Goal: Information Seeking & Learning: Check status

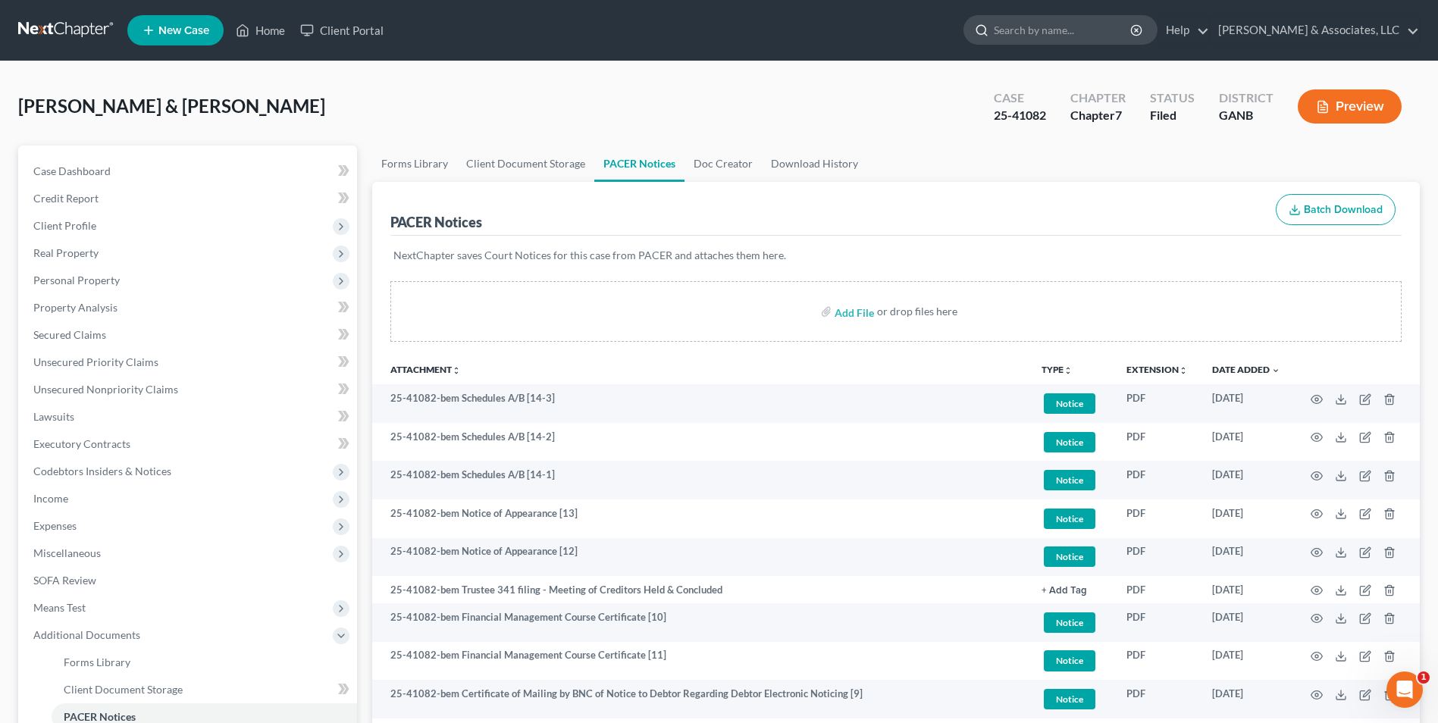
click at [1072, 32] on input "search" at bounding box center [1063, 30] width 139 height 28
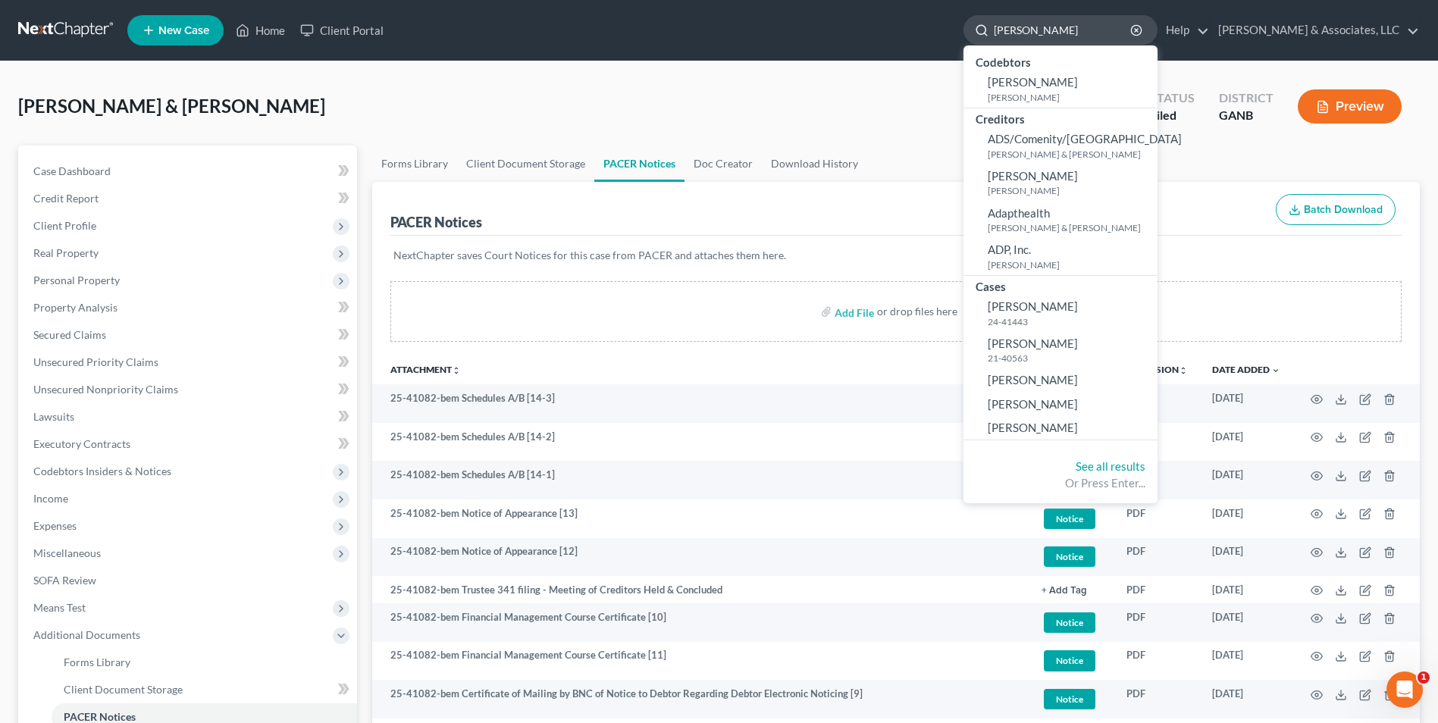
type input "[PERSON_NAME]"
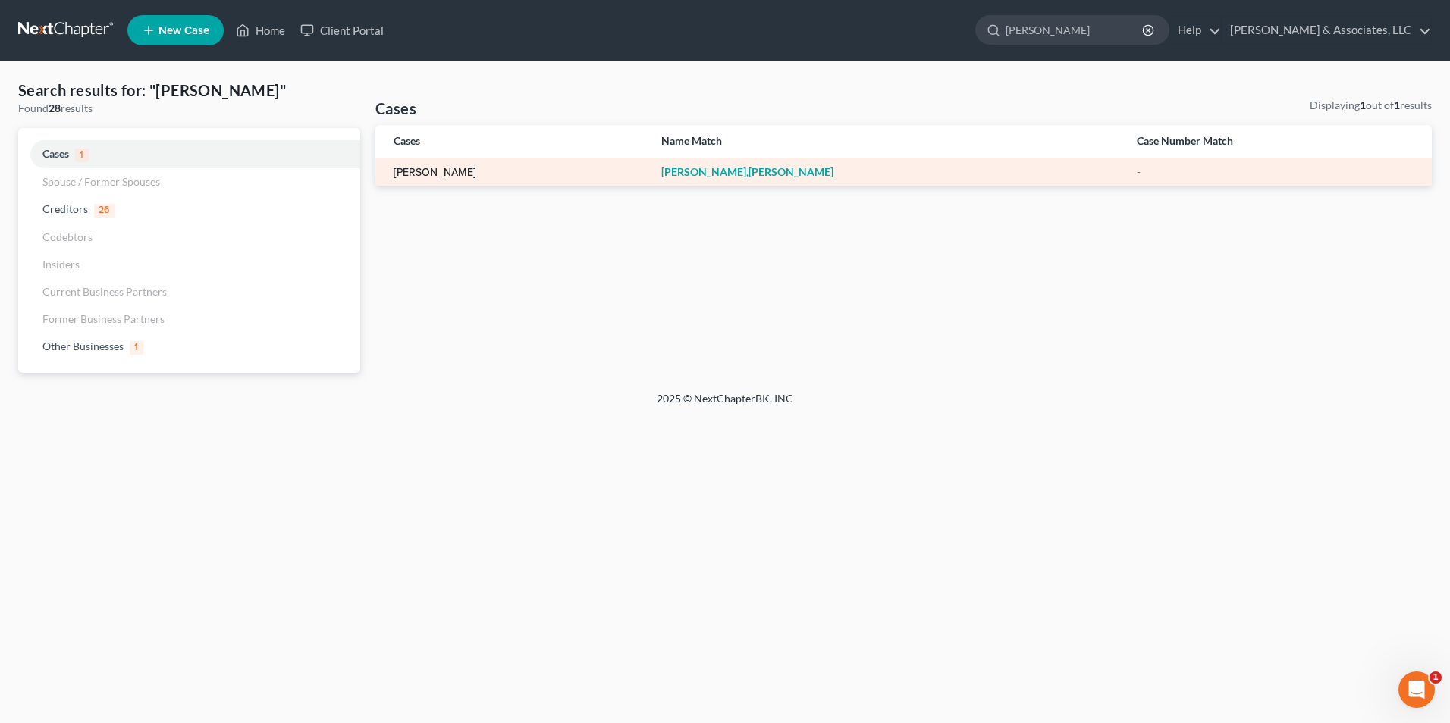
click at [447, 171] on link "[PERSON_NAME]" at bounding box center [435, 173] width 83 height 11
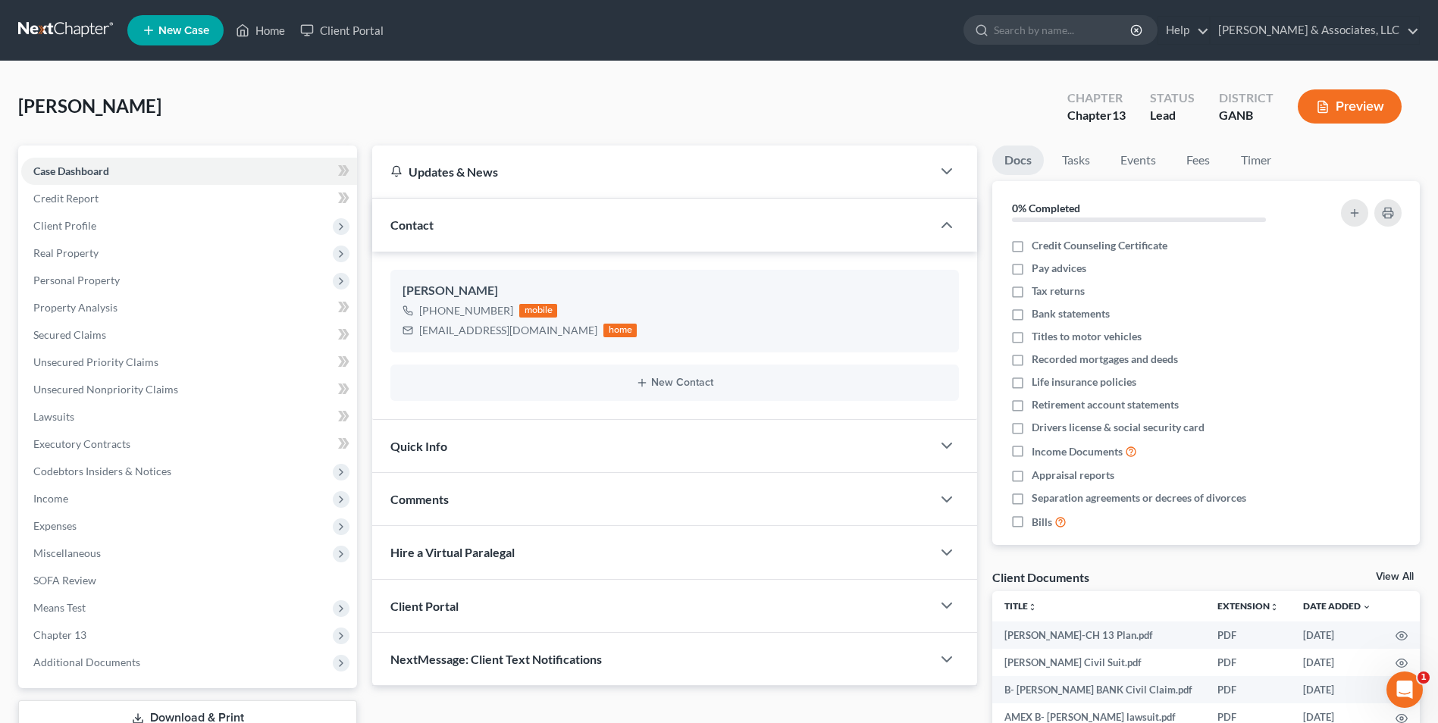
click at [1399, 574] on link "View All" at bounding box center [1395, 577] width 38 height 11
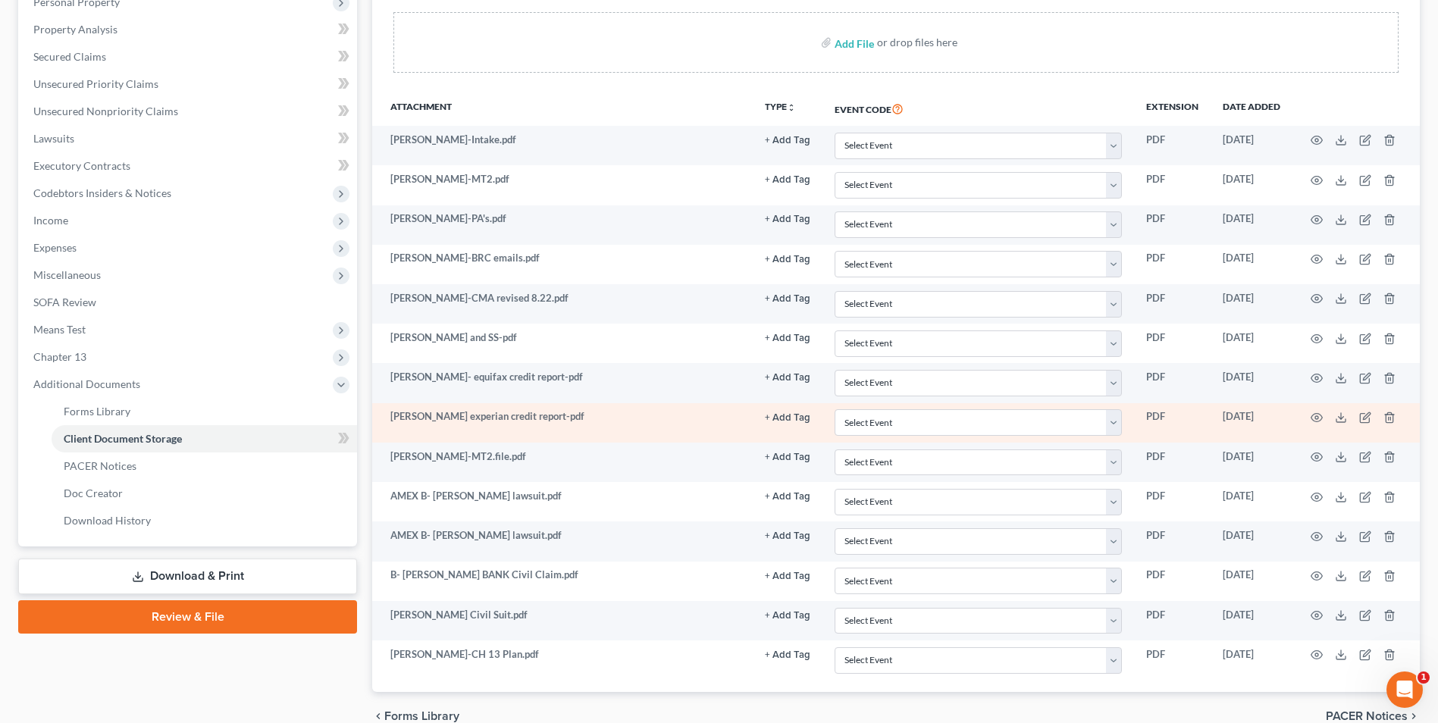
scroll to position [278, 0]
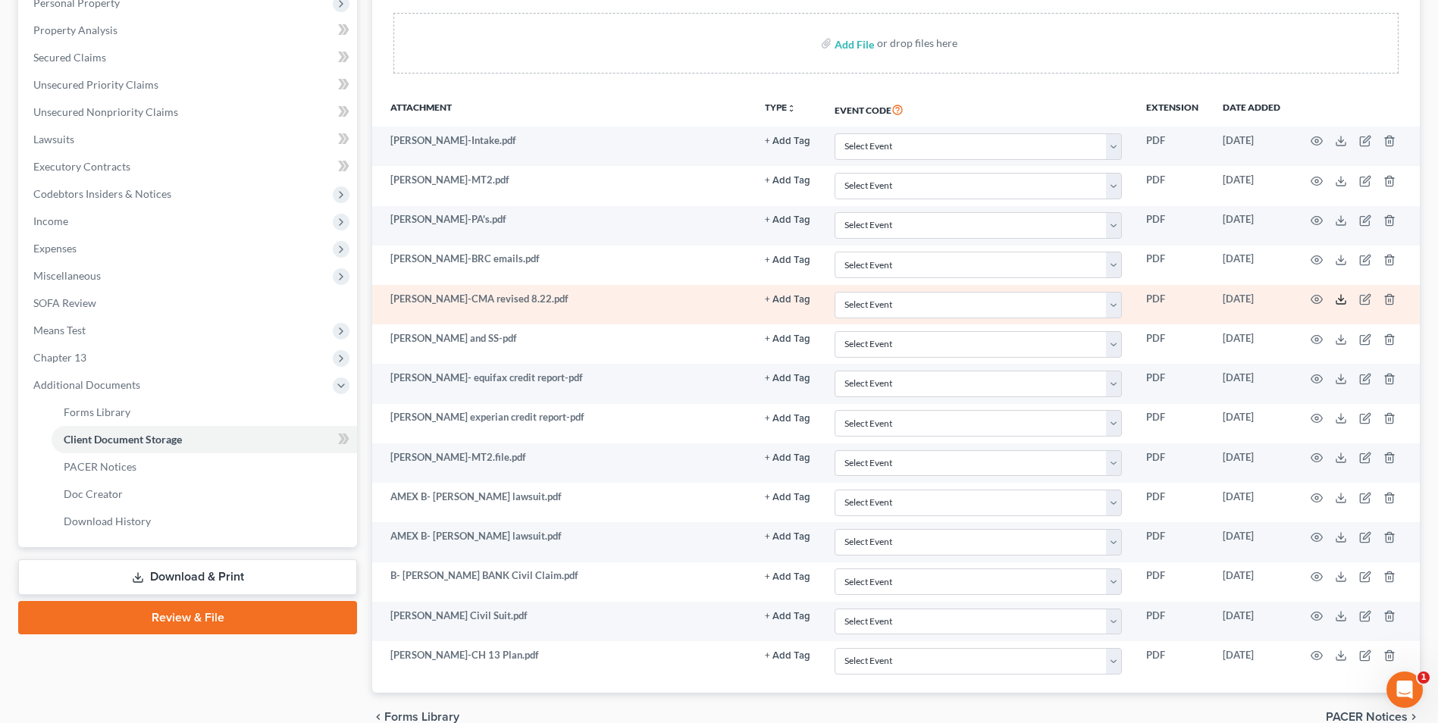
click at [1341, 301] on line at bounding box center [1341, 298] width 0 height 6
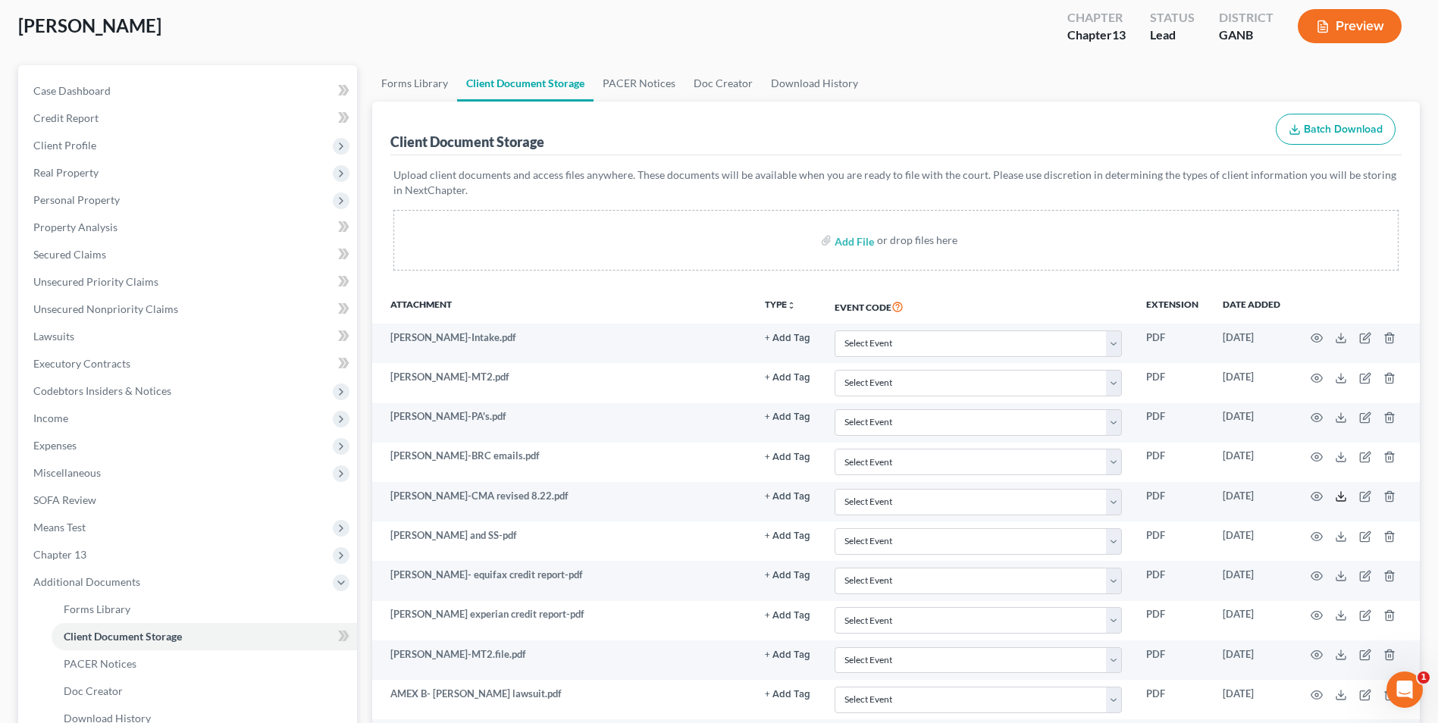
scroll to position [0, 0]
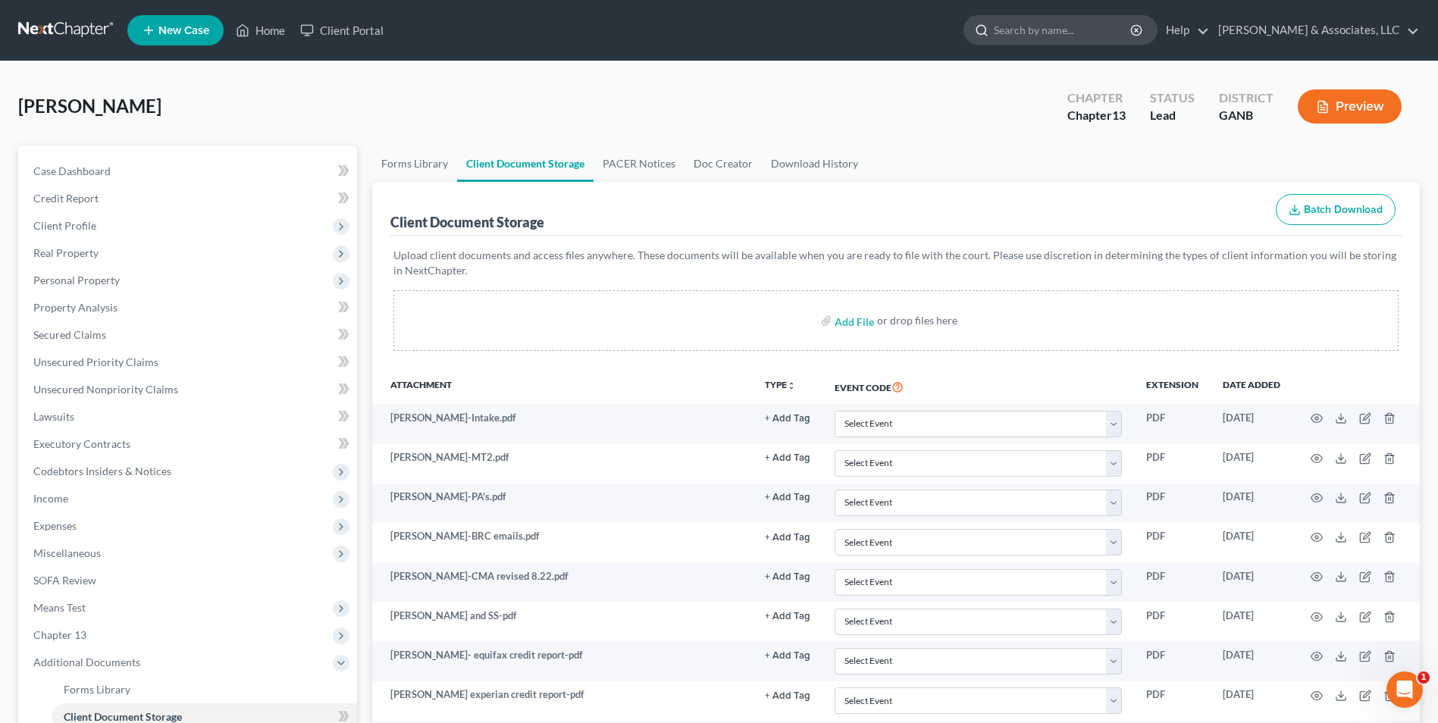
click at [1059, 27] on input "search" at bounding box center [1063, 30] width 139 height 28
type input "[PERSON_NAME]"
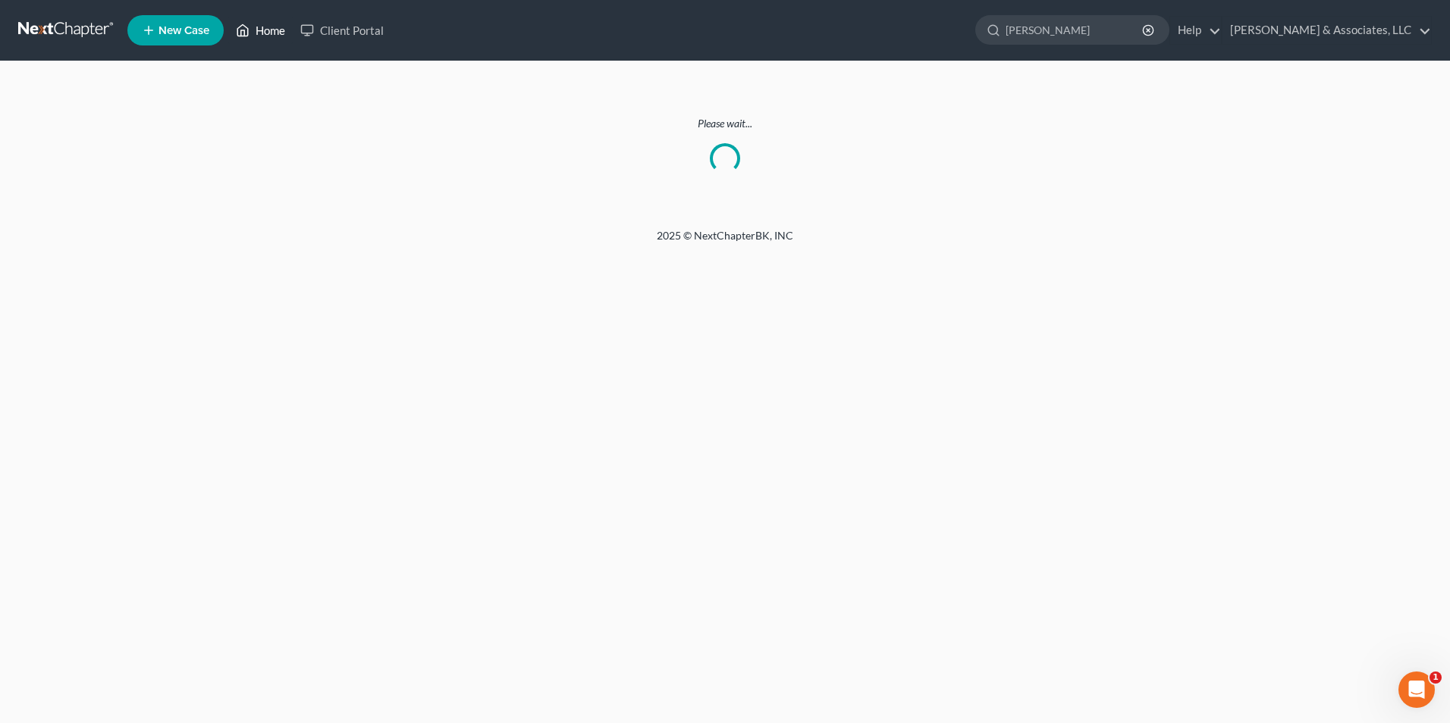
click at [258, 33] on link "Home" at bounding box center [260, 30] width 64 height 27
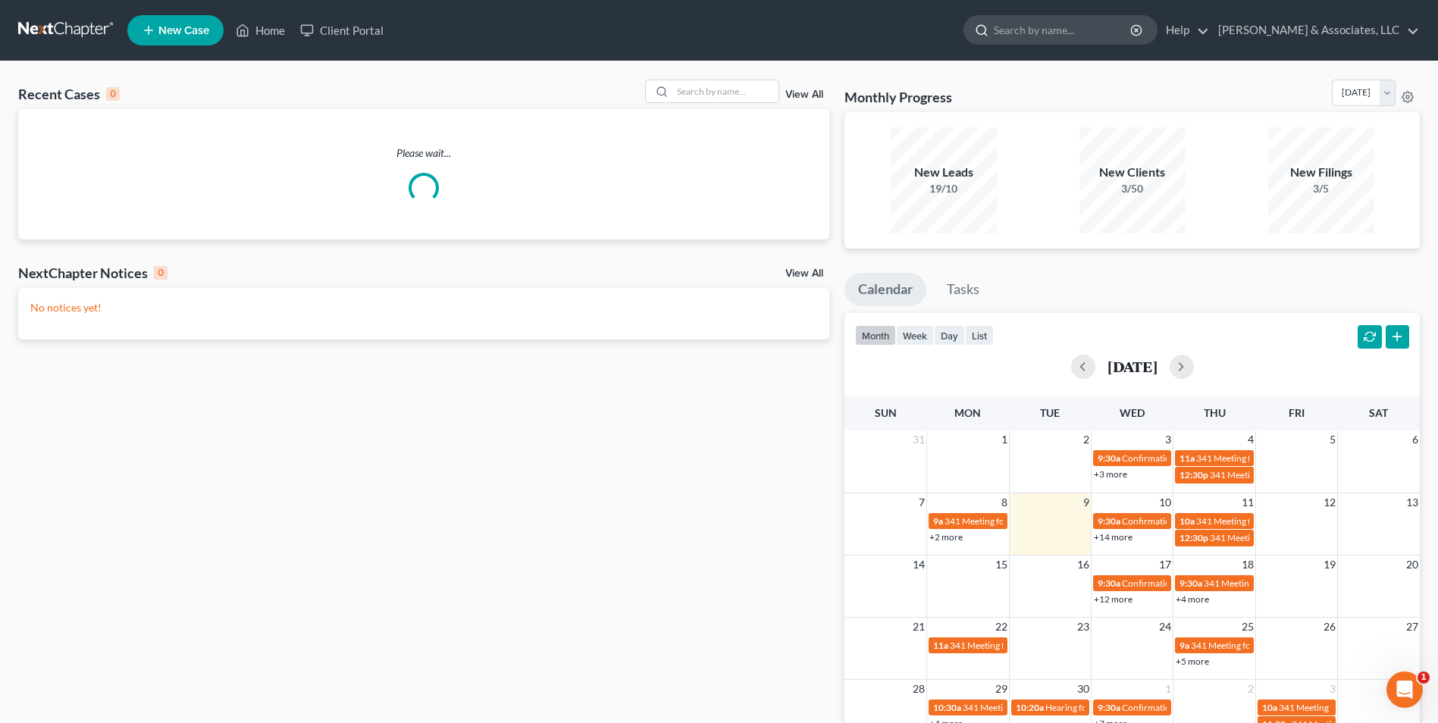
click at [1026, 28] on input "search" at bounding box center [1063, 30] width 139 height 28
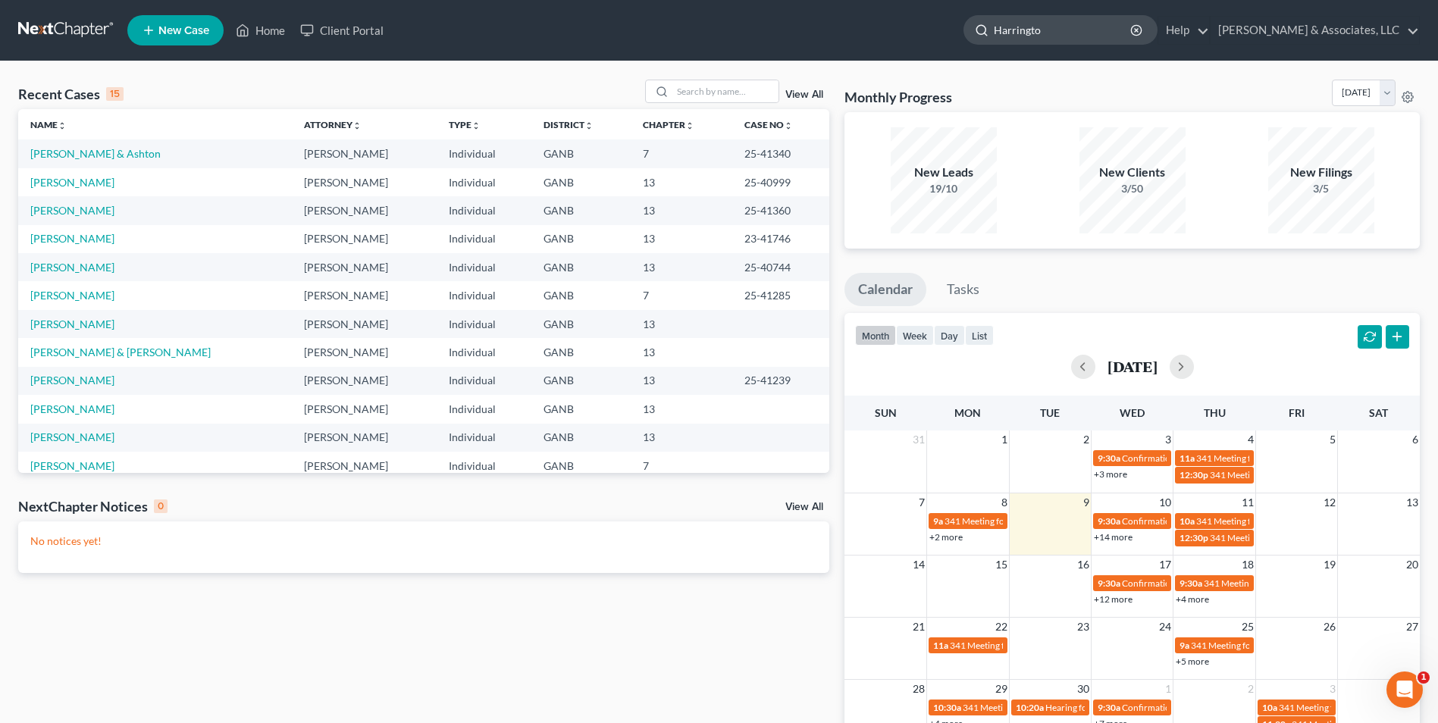
type input "[PERSON_NAME]"
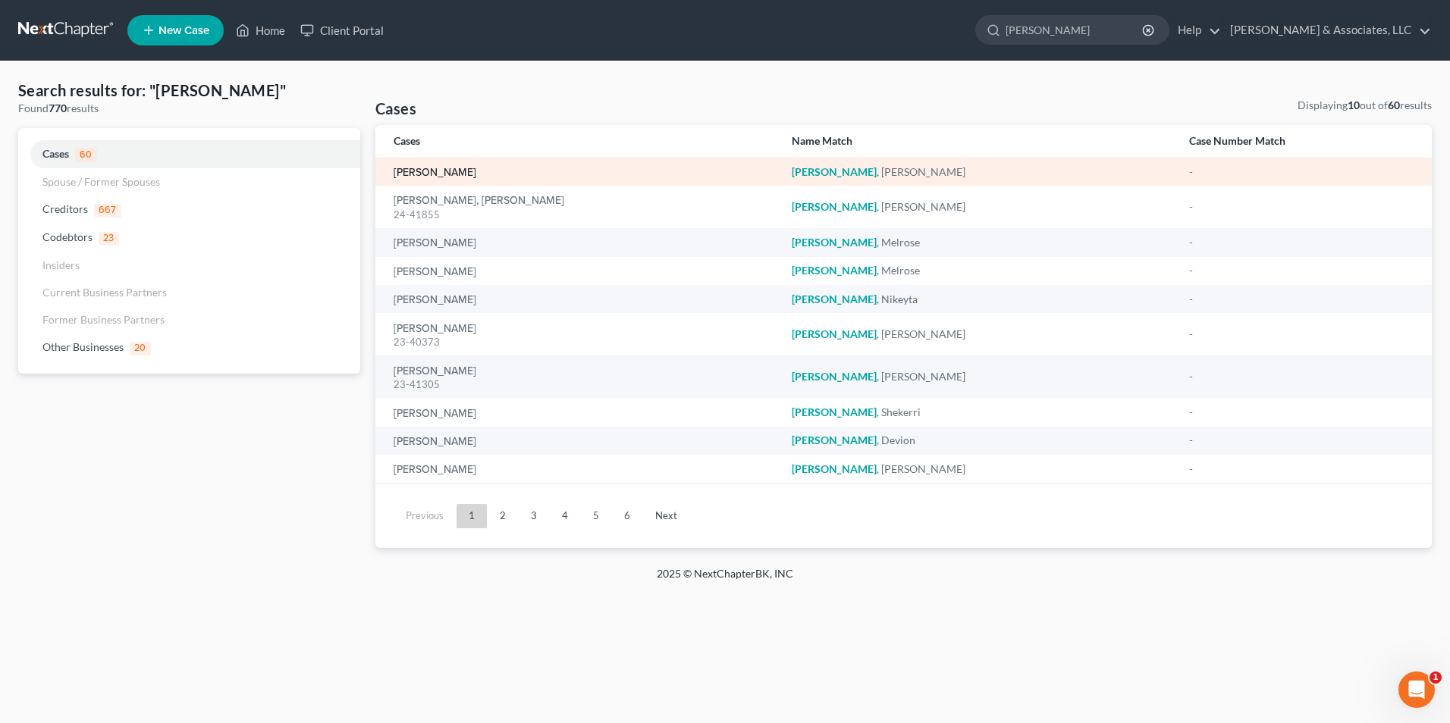
click at [466, 173] on link "[PERSON_NAME]" at bounding box center [435, 173] width 83 height 11
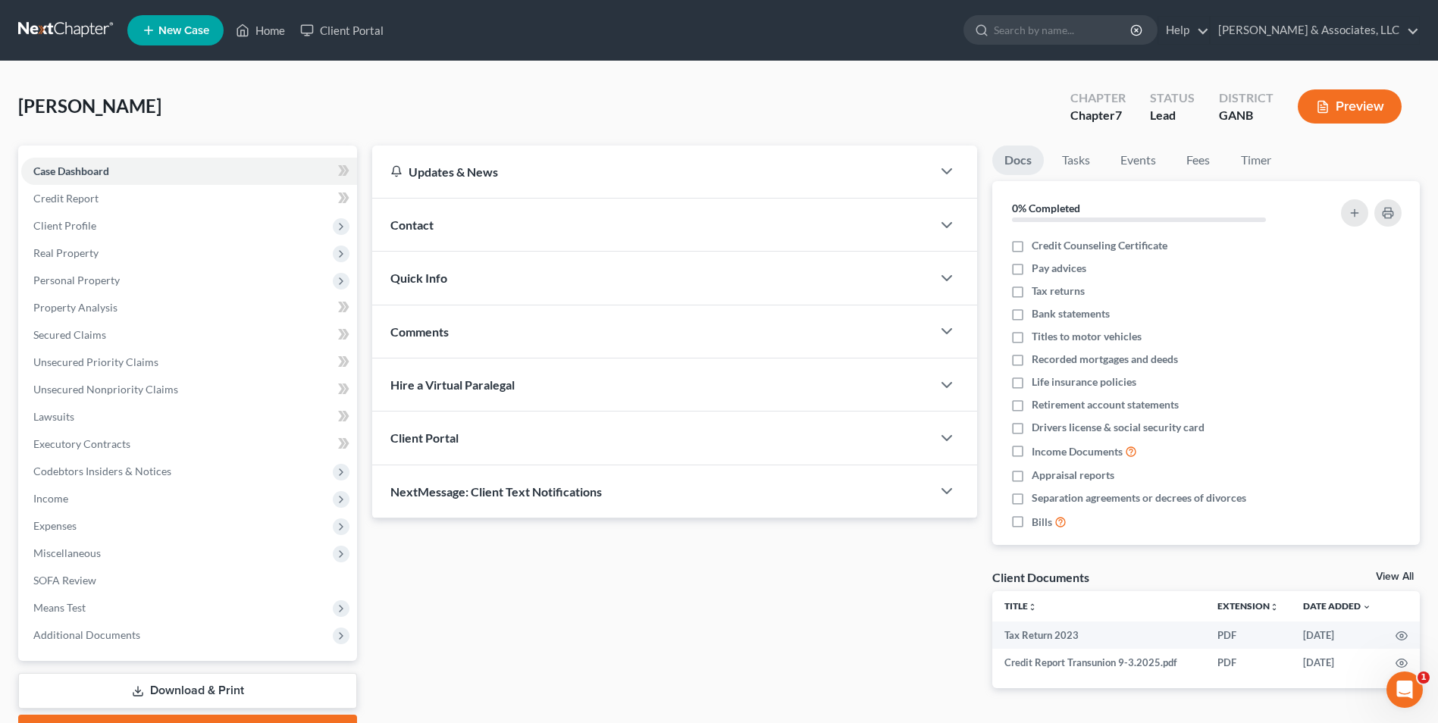
click at [1384, 579] on link "View All" at bounding box center [1395, 577] width 38 height 11
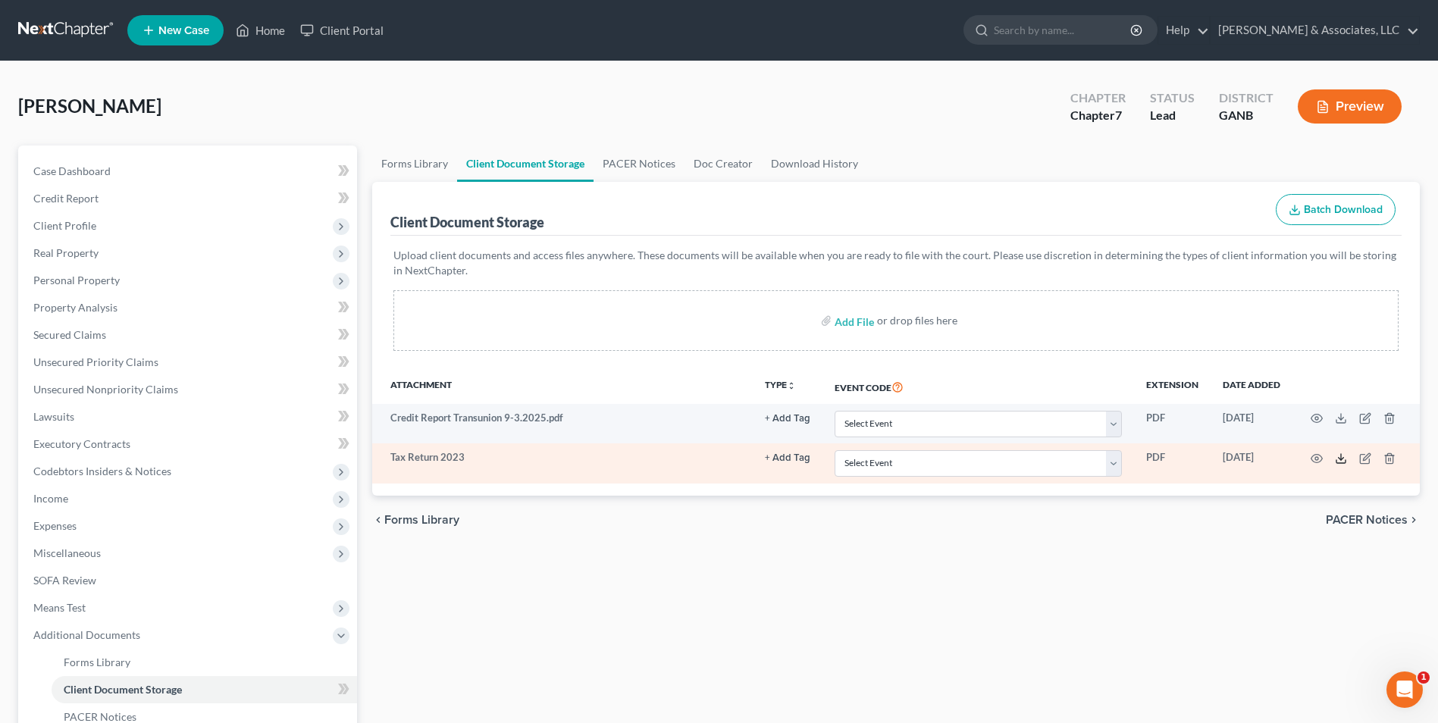
click at [1342, 455] on icon at bounding box center [1341, 459] width 12 height 12
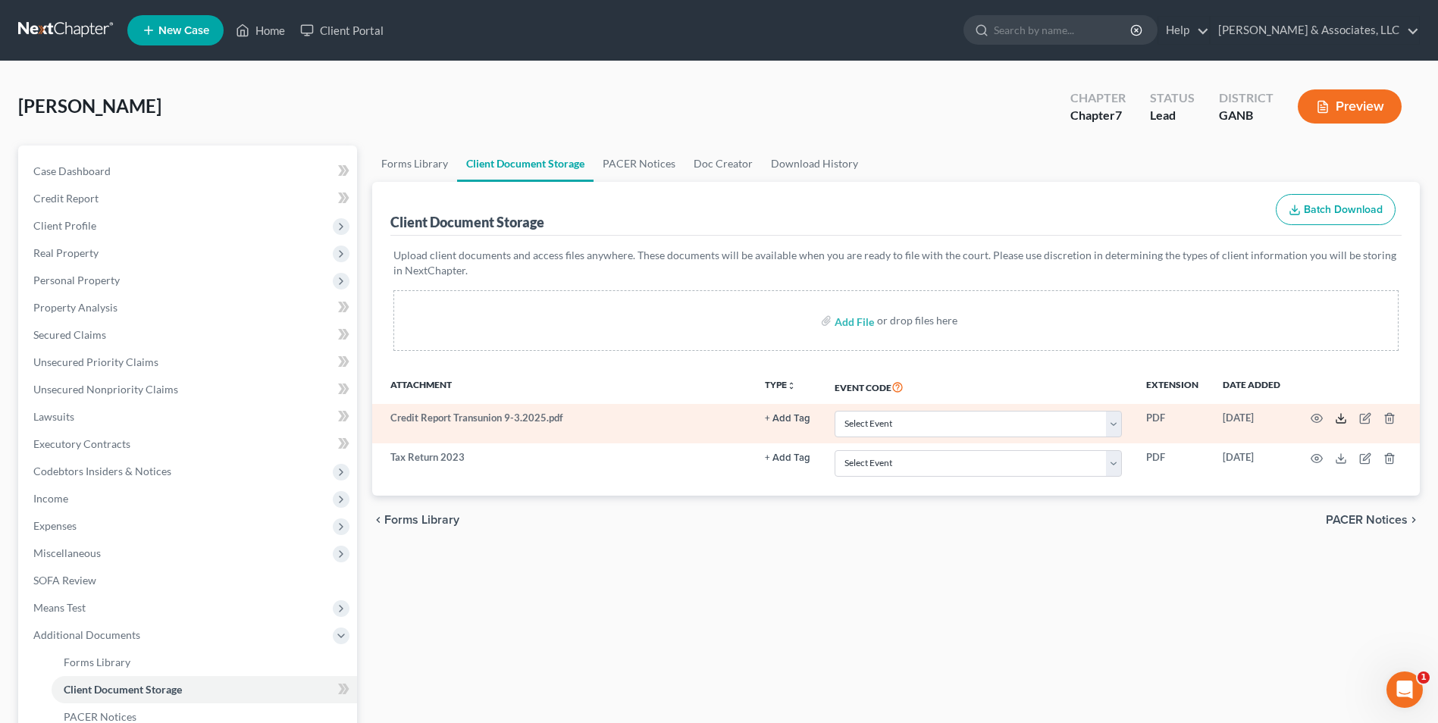
click at [1341, 416] on icon at bounding box center [1341, 419] width 12 height 12
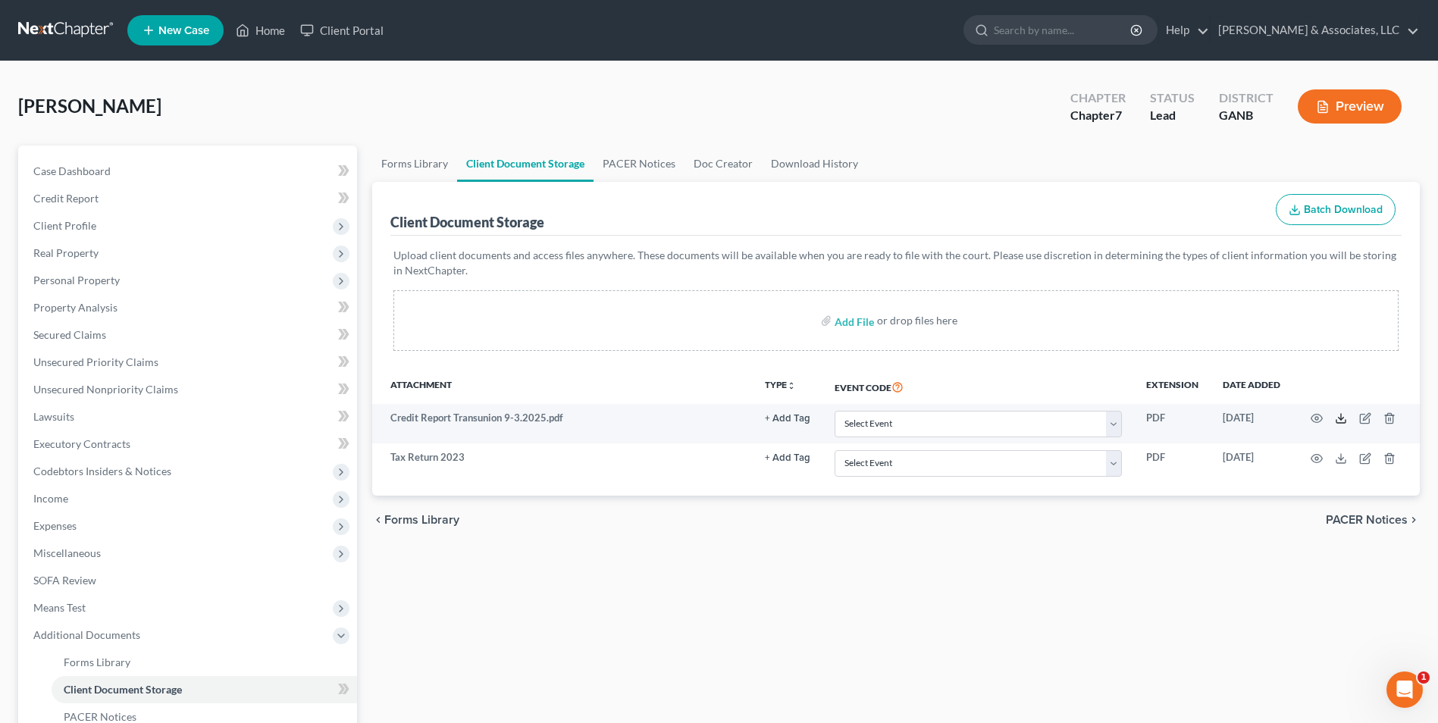
scroll to position [76, 0]
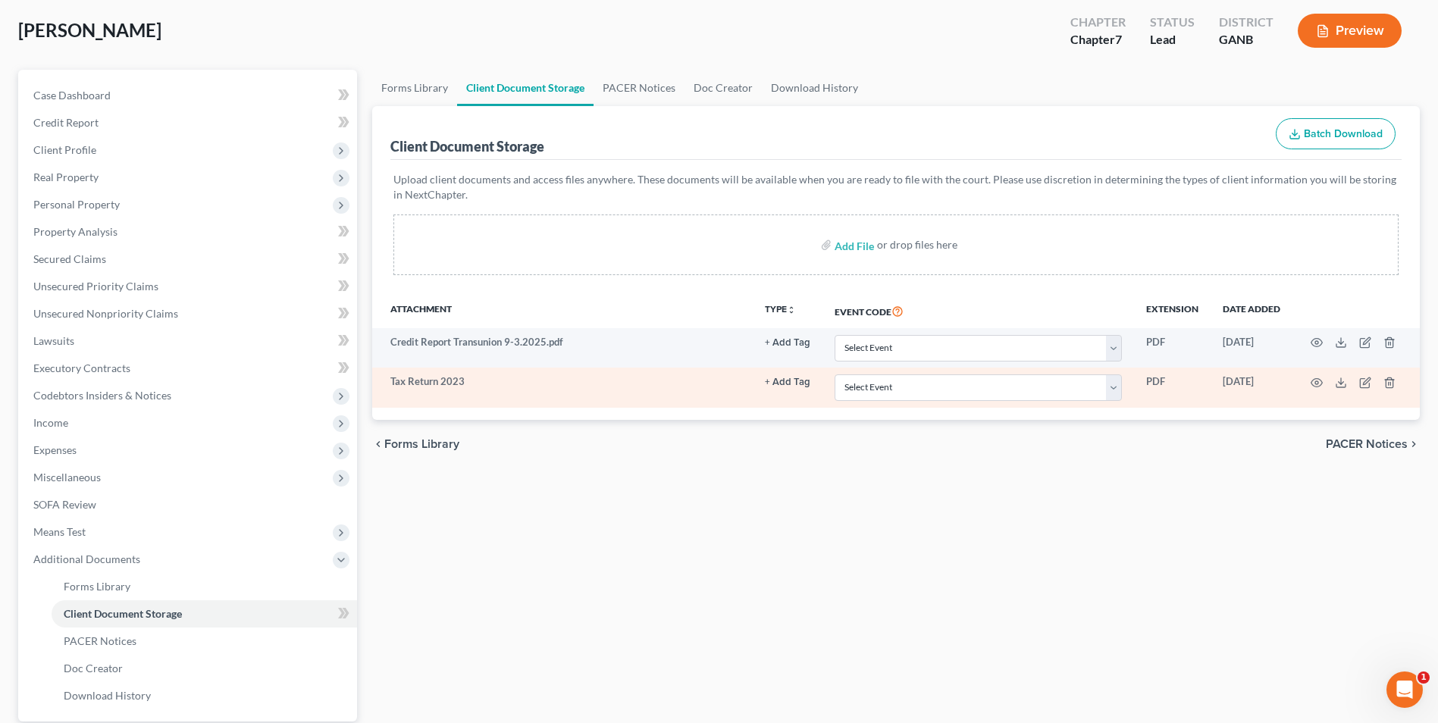
click at [768, 381] on button "+ Add Tag" at bounding box center [787, 383] width 45 height 10
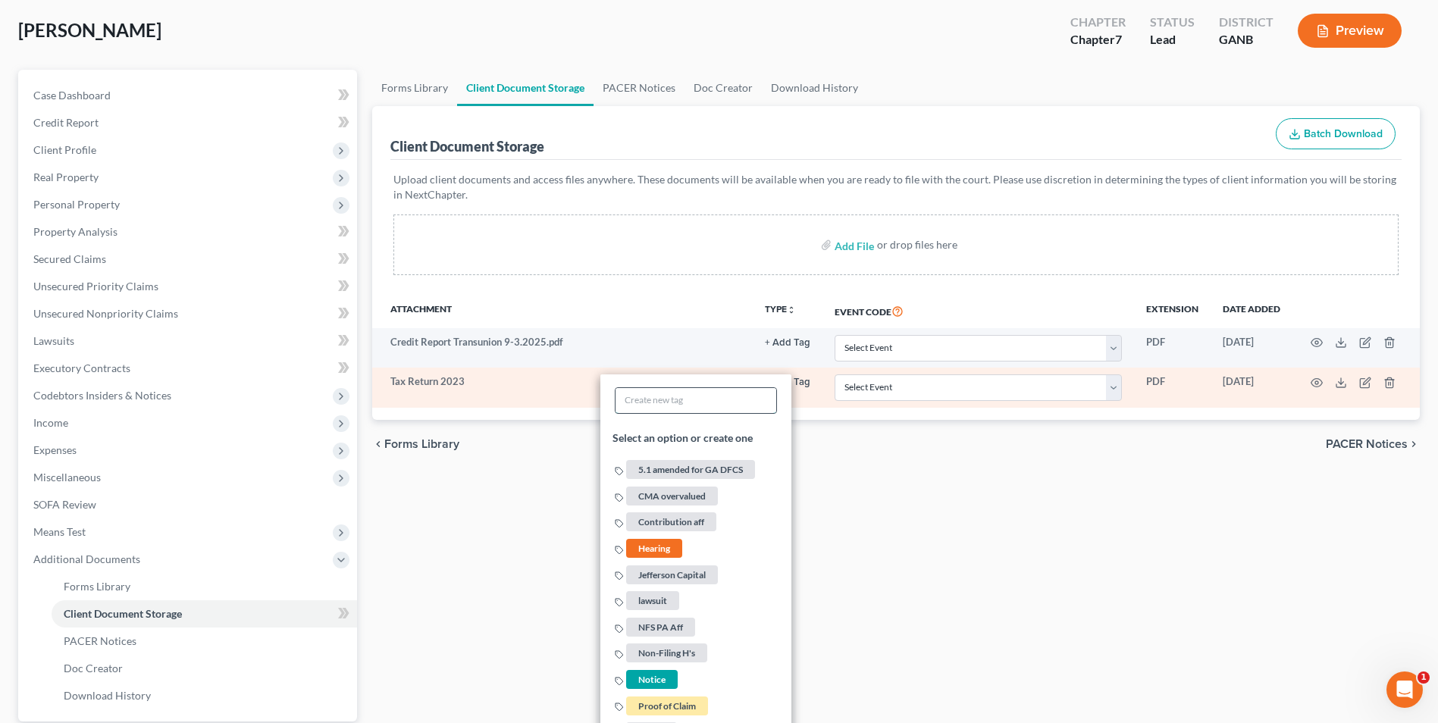
click at [723, 403] on input "text" at bounding box center [696, 400] width 161 height 25
type input "ye2023"
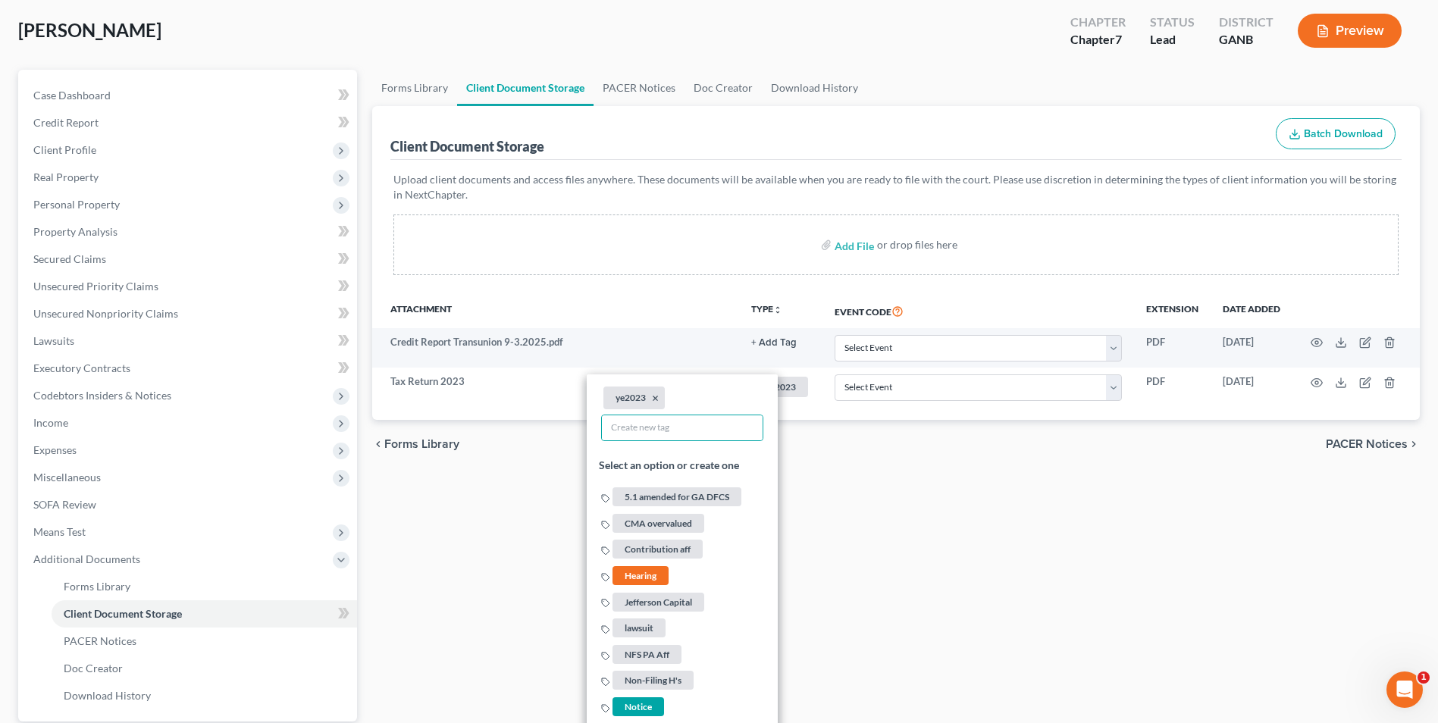
click at [804, 512] on div "Forms Library Client Document Storage PACER Notices Doc Creator Download Histor…" at bounding box center [896, 439] width 1063 height 739
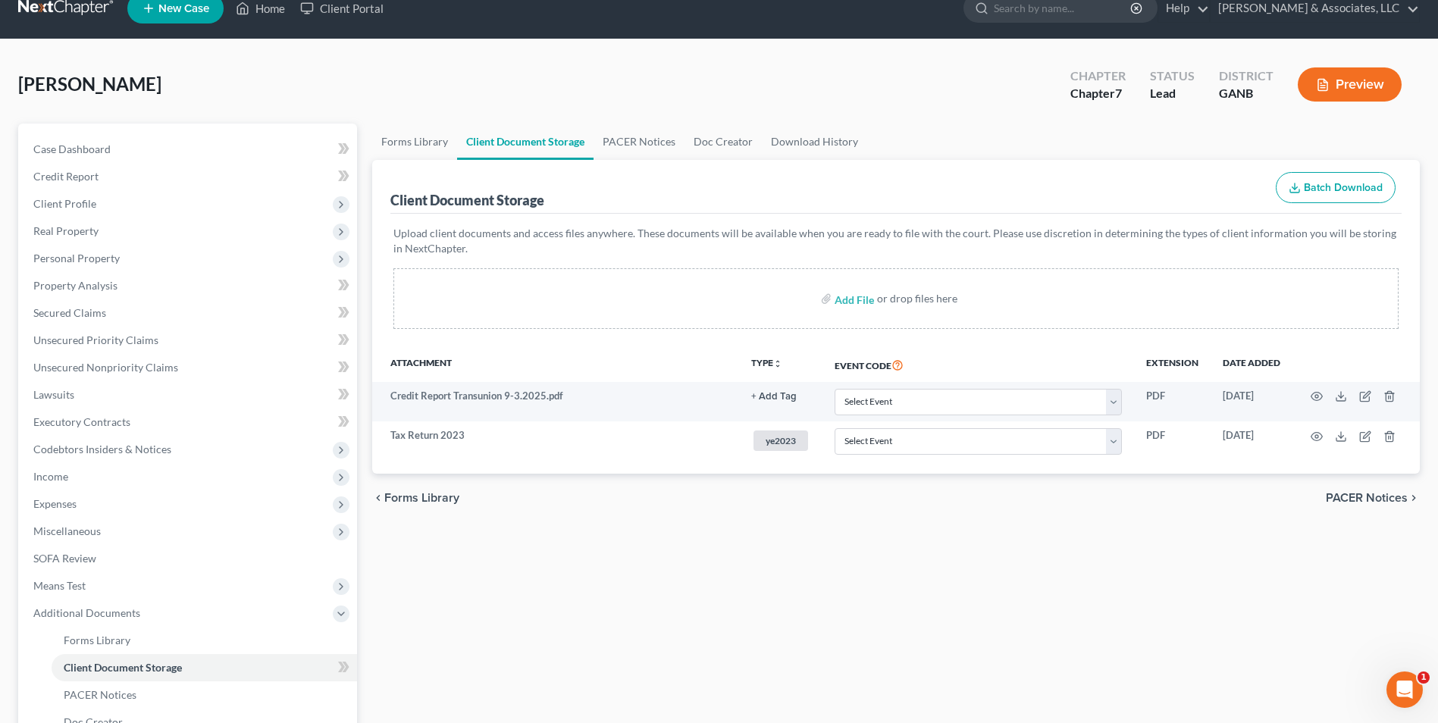
scroll to position [0, 0]
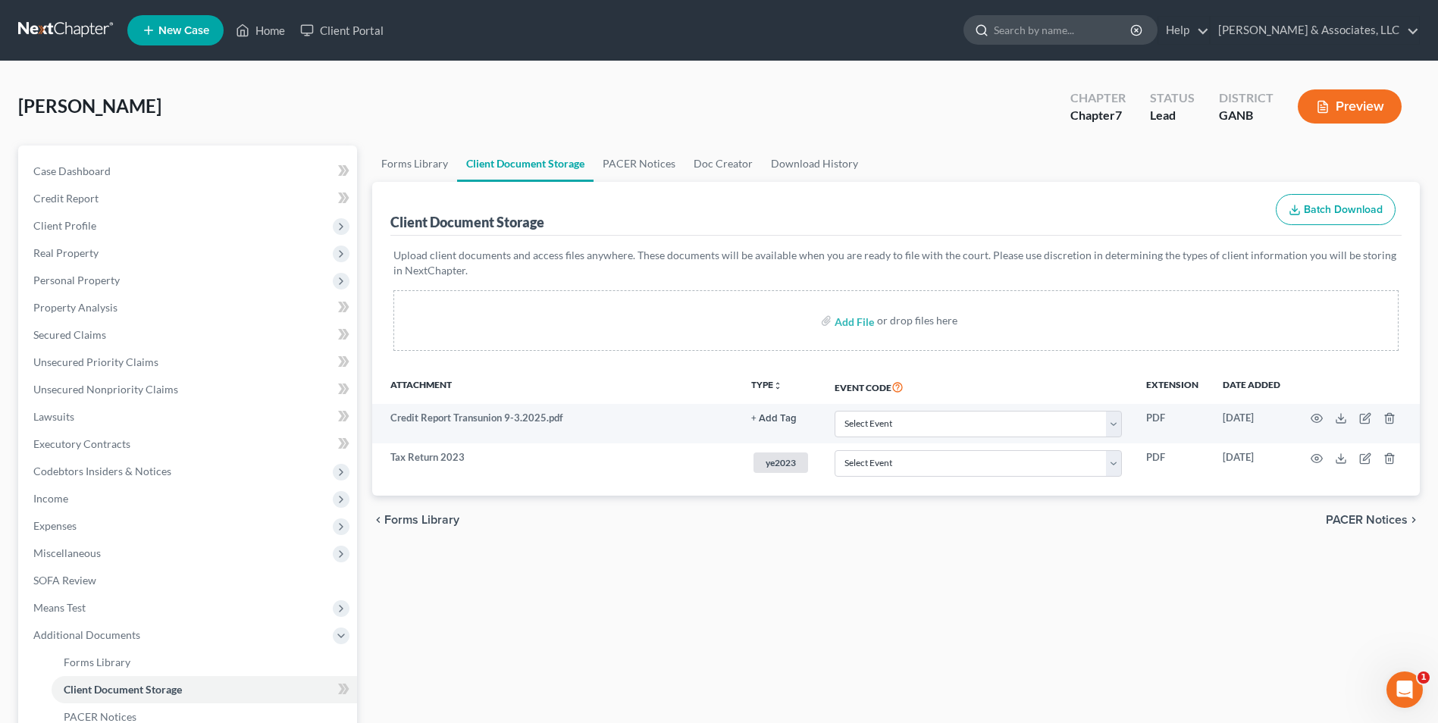
click at [1071, 30] on input "search" at bounding box center [1063, 30] width 139 height 28
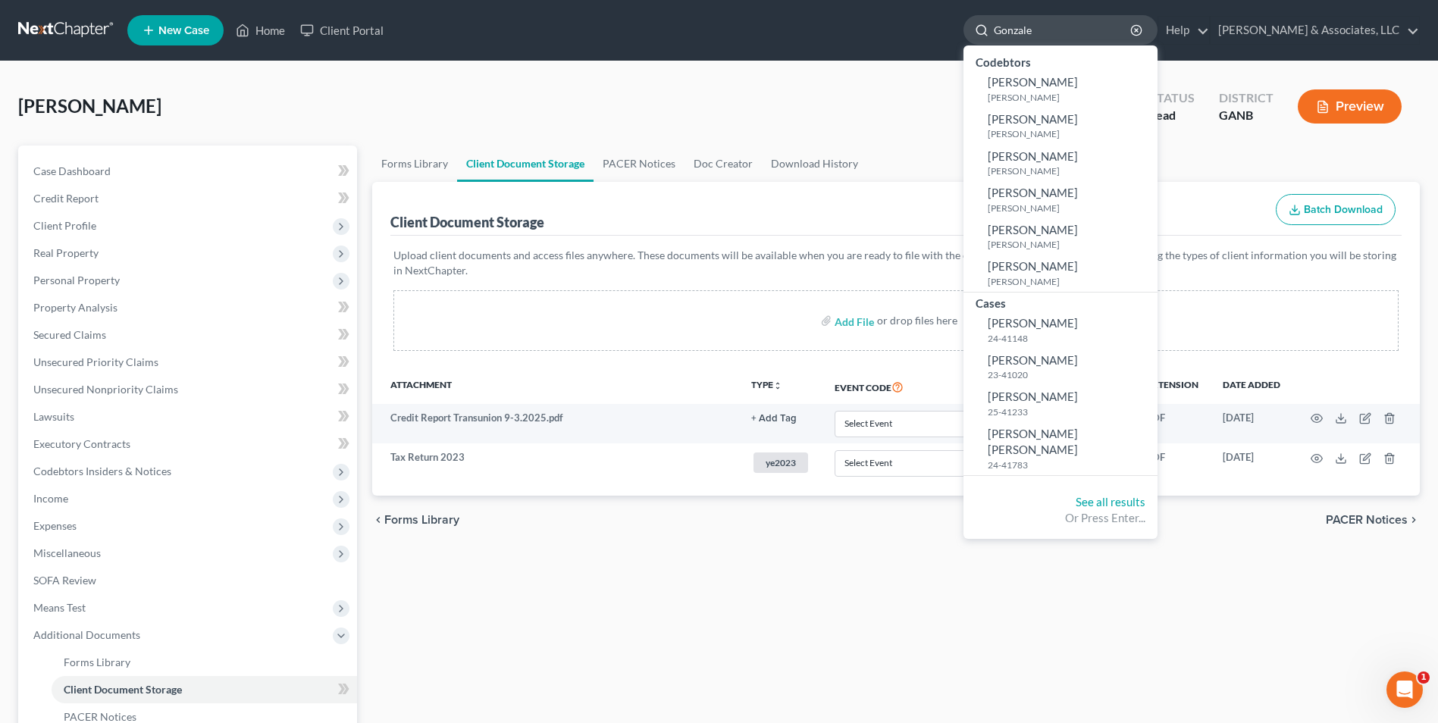
type input "[PERSON_NAME]"
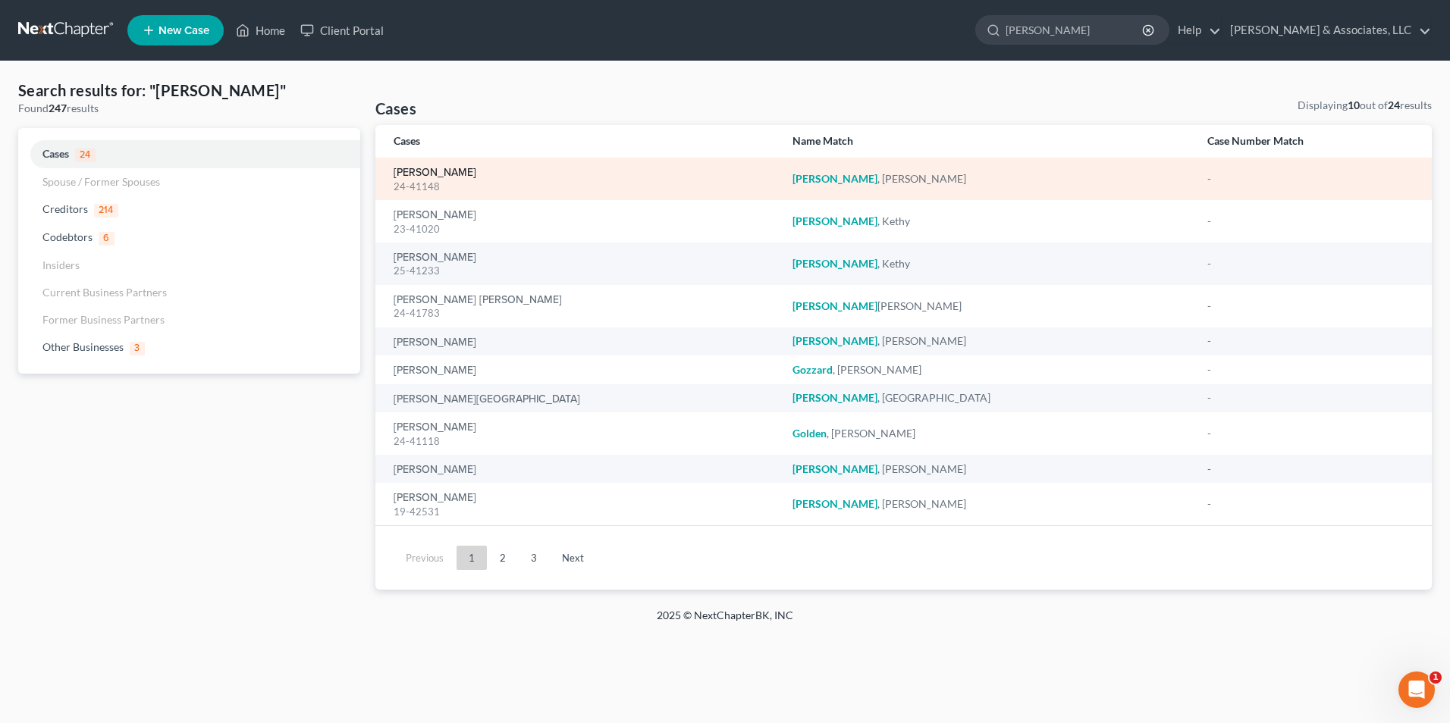
click at [463, 177] on link "[PERSON_NAME]" at bounding box center [435, 173] width 83 height 11
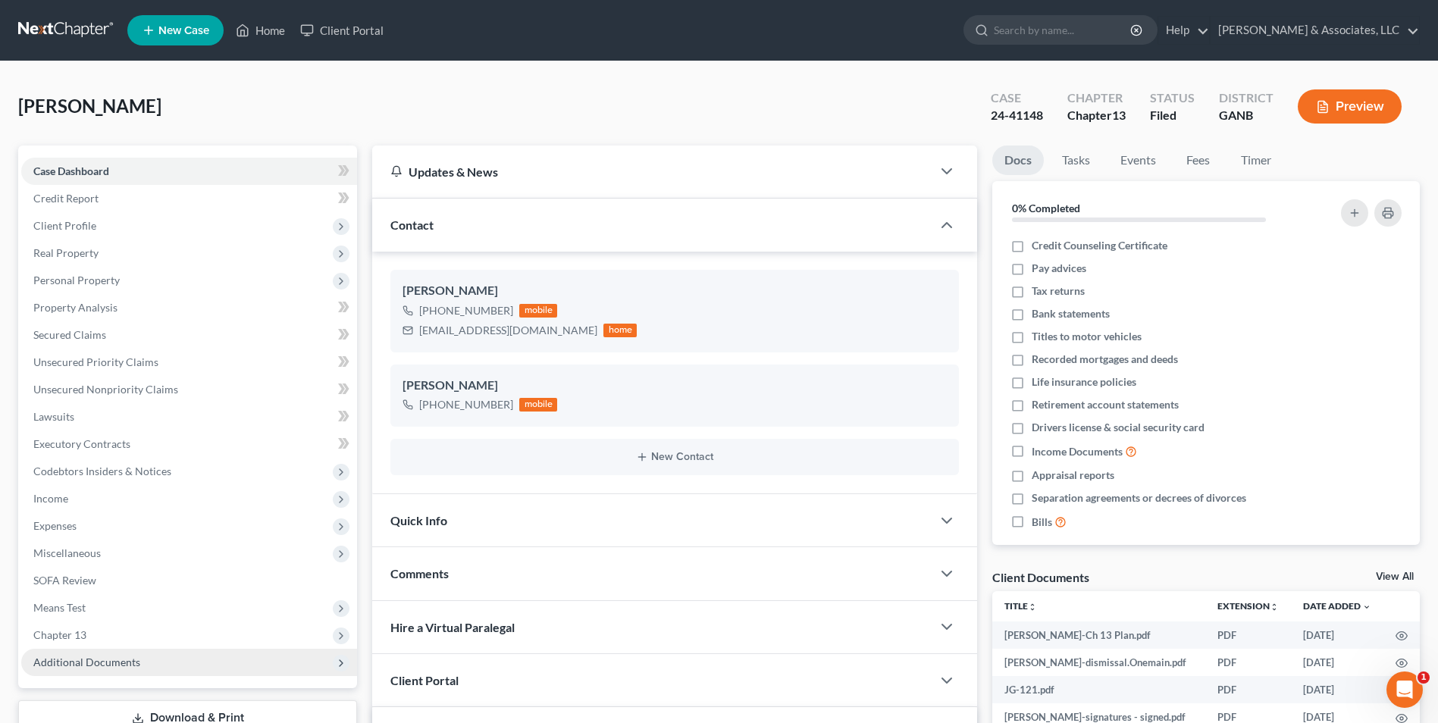
click at [215, 661] on span "Additional Documents" at bounding box center [189, 662] width 336 height 27
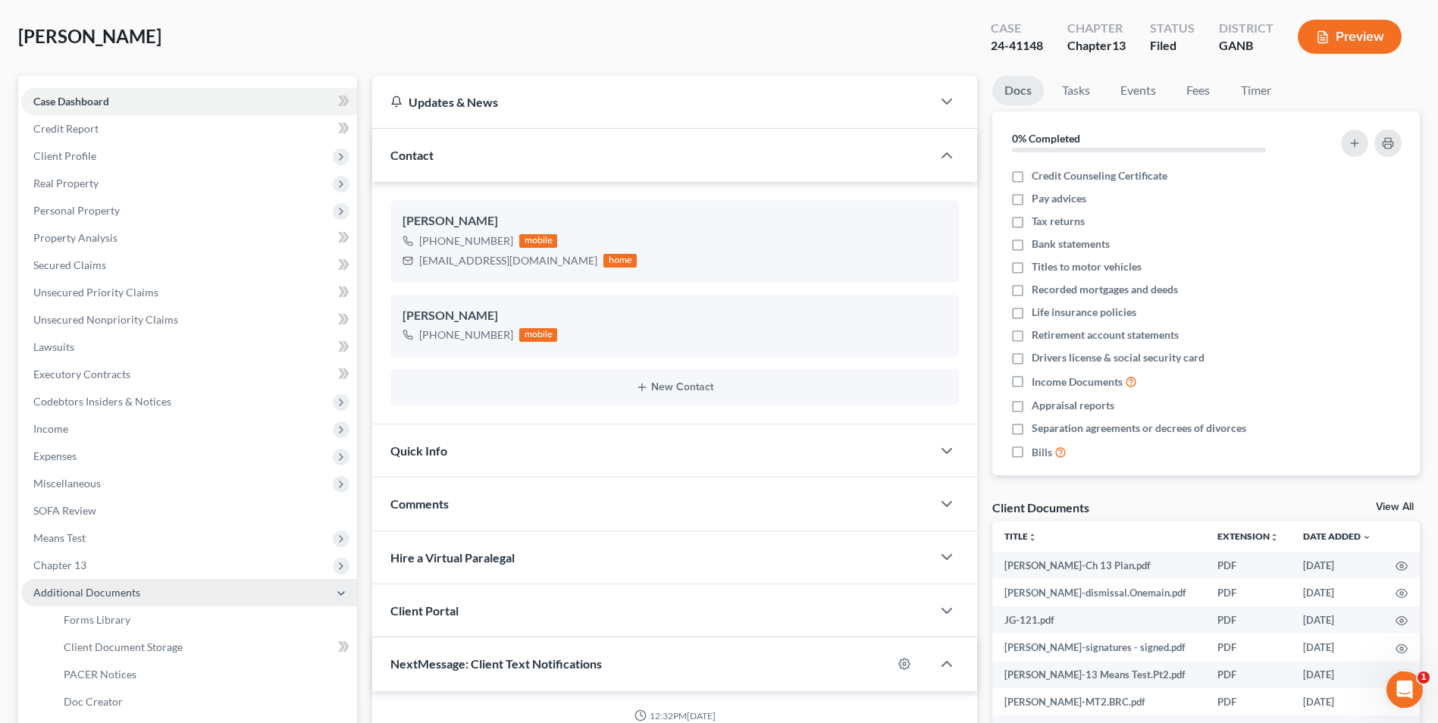
scroll to position [152, 0]
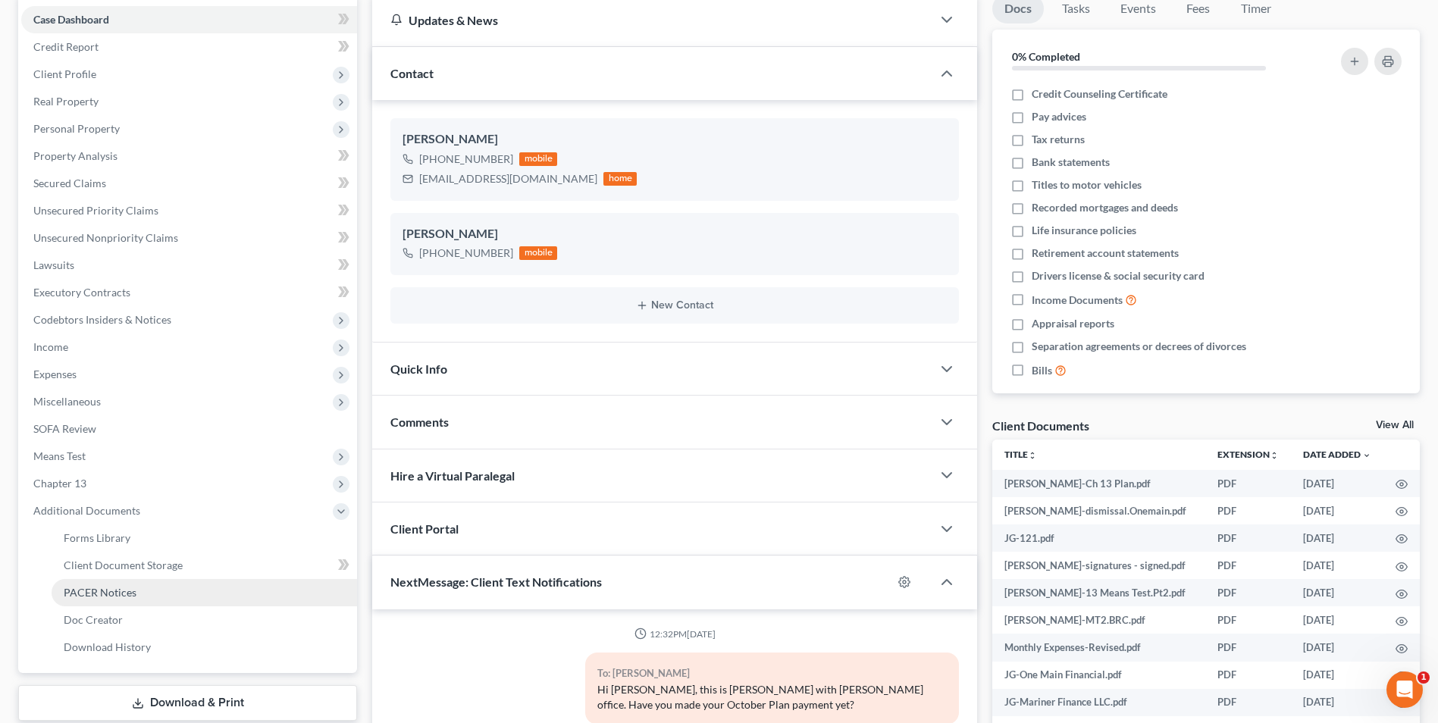
click at [193, 593] on link "PACER Notices" at bounding box center [205, 592] width 306 height 27
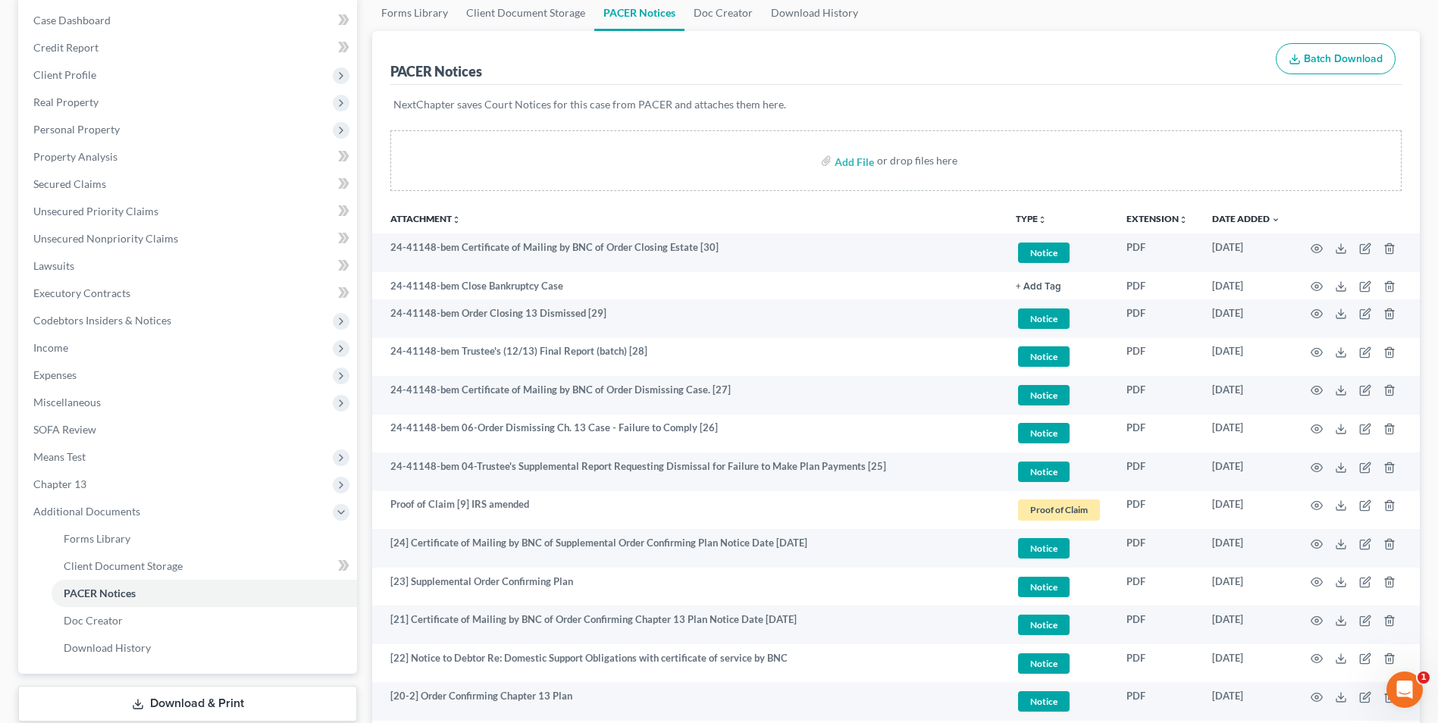
scroll to position [152, 0]
click at [107, 24] on span "Case Dashboard" at bounding box center [71, 19] width 77 height 13
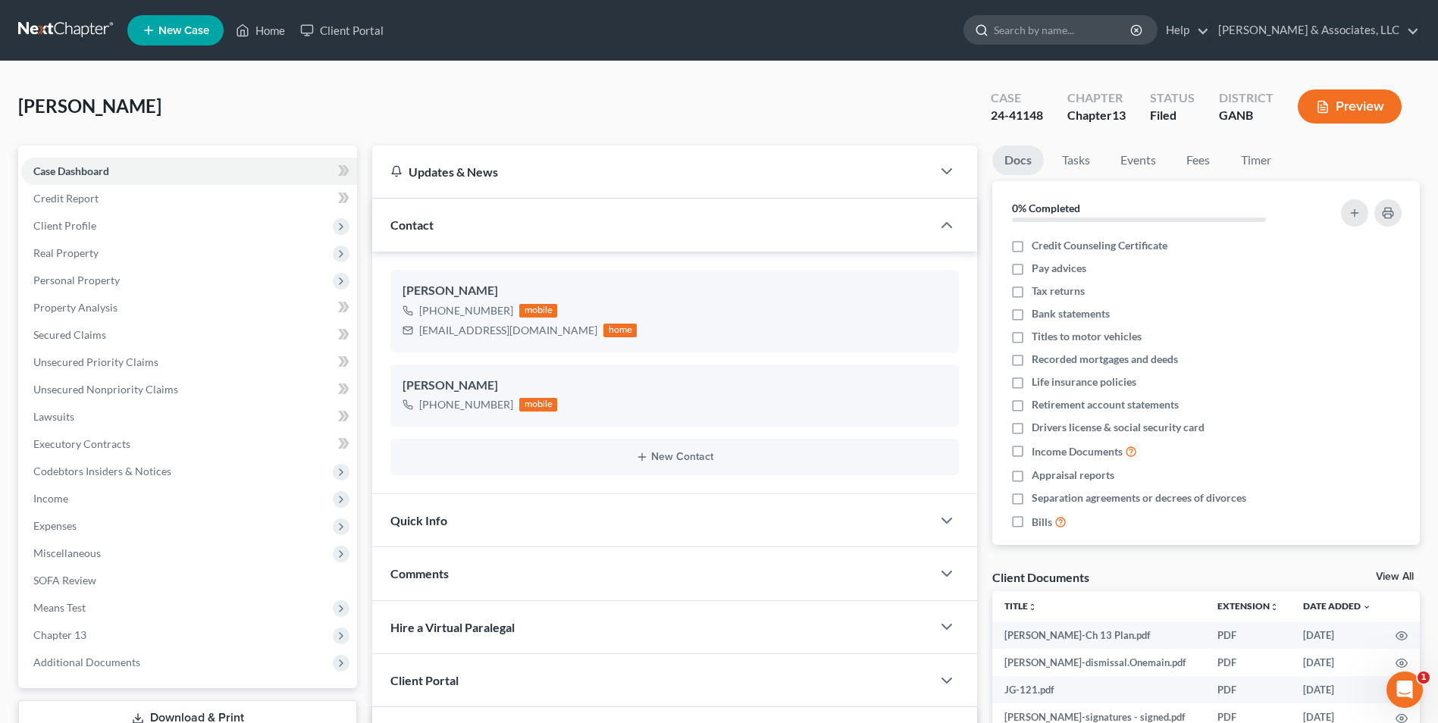
click at [1037, 33] on input "search" at bounding box center [1063, 30] width 139 height 28
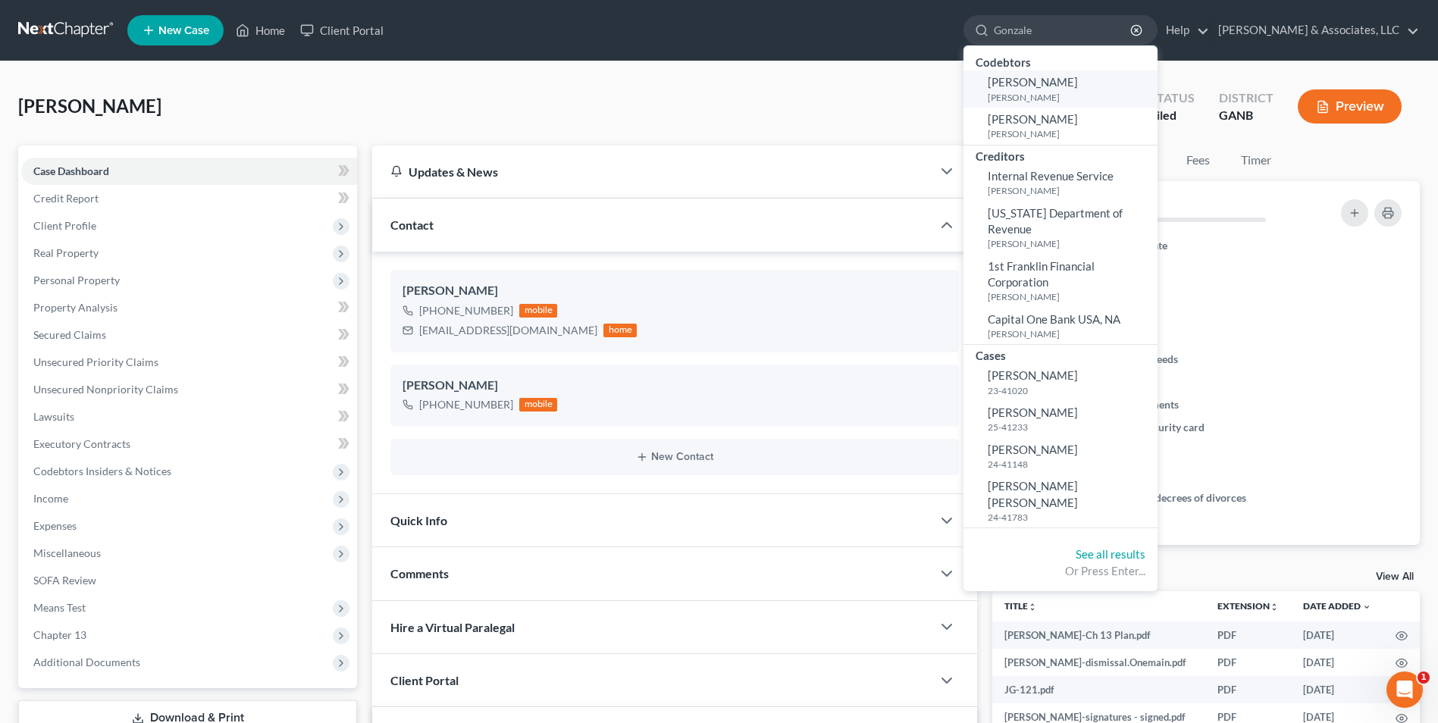
type input "Gonzale"
click at [1059, 89] on span "[PERSON_NAME]" at bounding box center [1033, 82] width 90 height 14
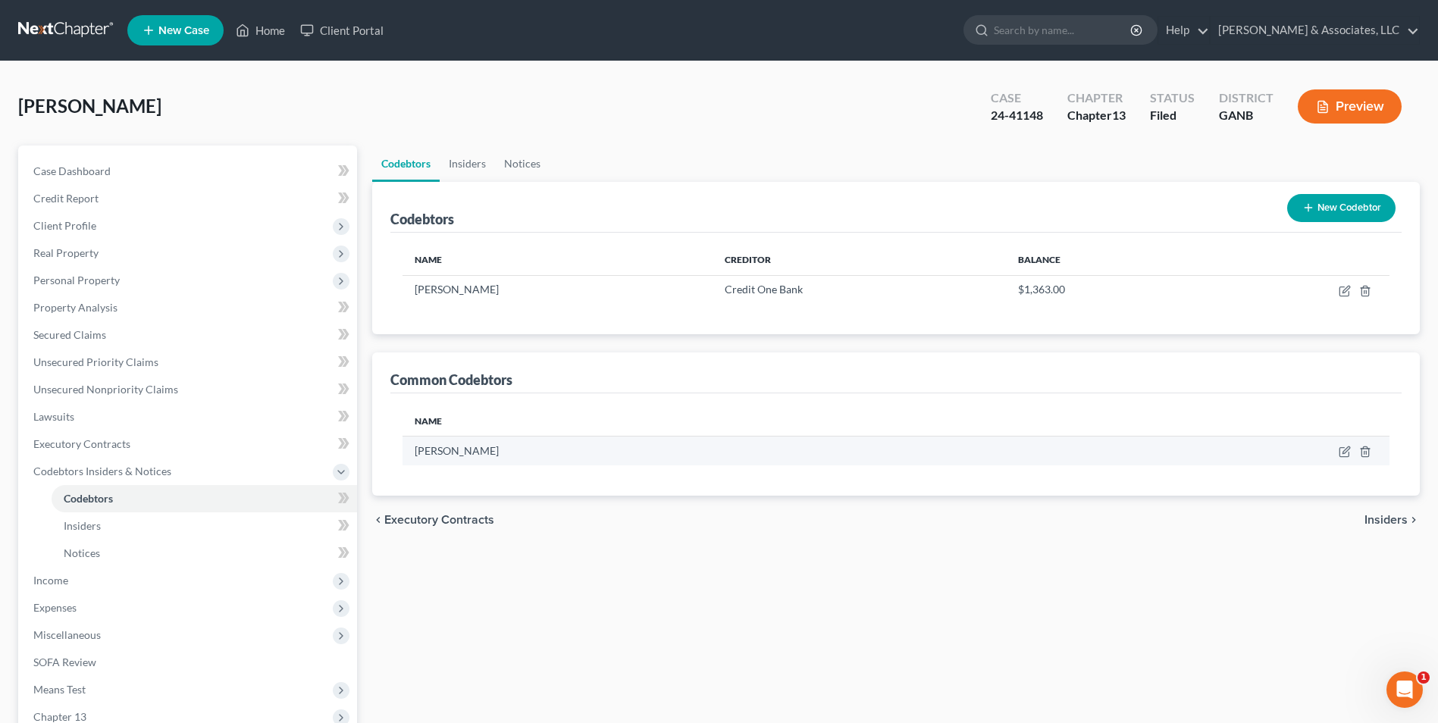
click at [466, 453] on span "[PERSON_NAME]" at bounding box center [457, 450] width 84 height 13
click at [275, 21] on link "Home" at bounding box center [260, 30] width 64 height 27
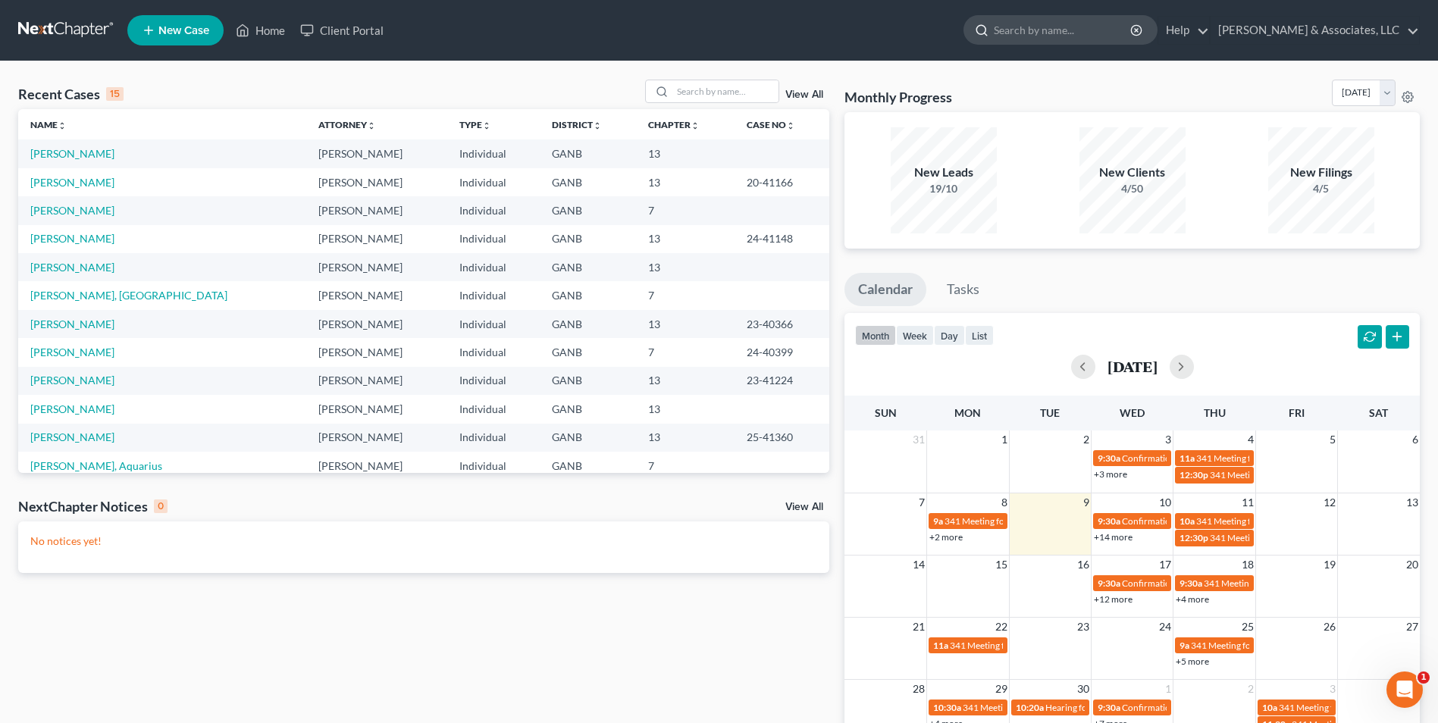
click at [1077, 33] on input "search" at bounding box center [1063, 30] width 139 height 28
type input "[PERSON_NAME]"
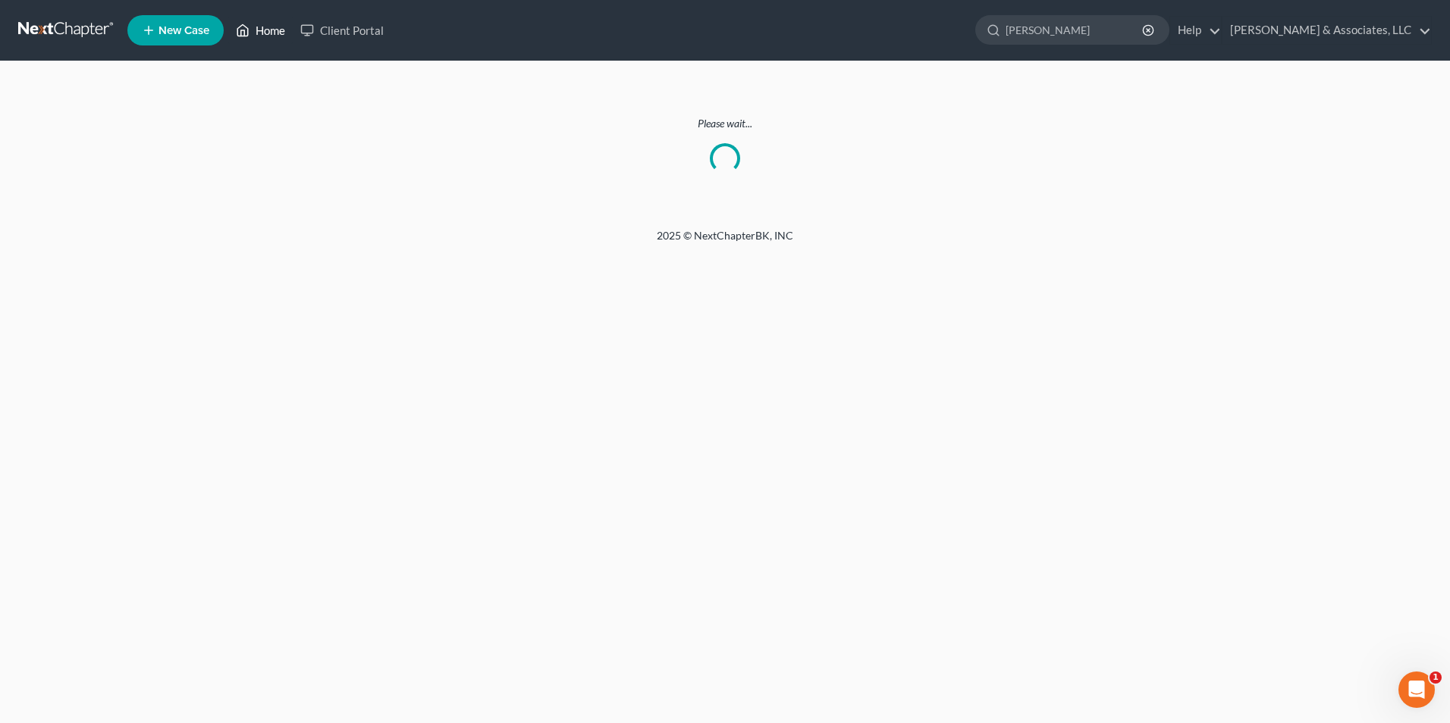
click at [272, 30] on link "Home" at bounding box center [260, 30] width 64 height 27
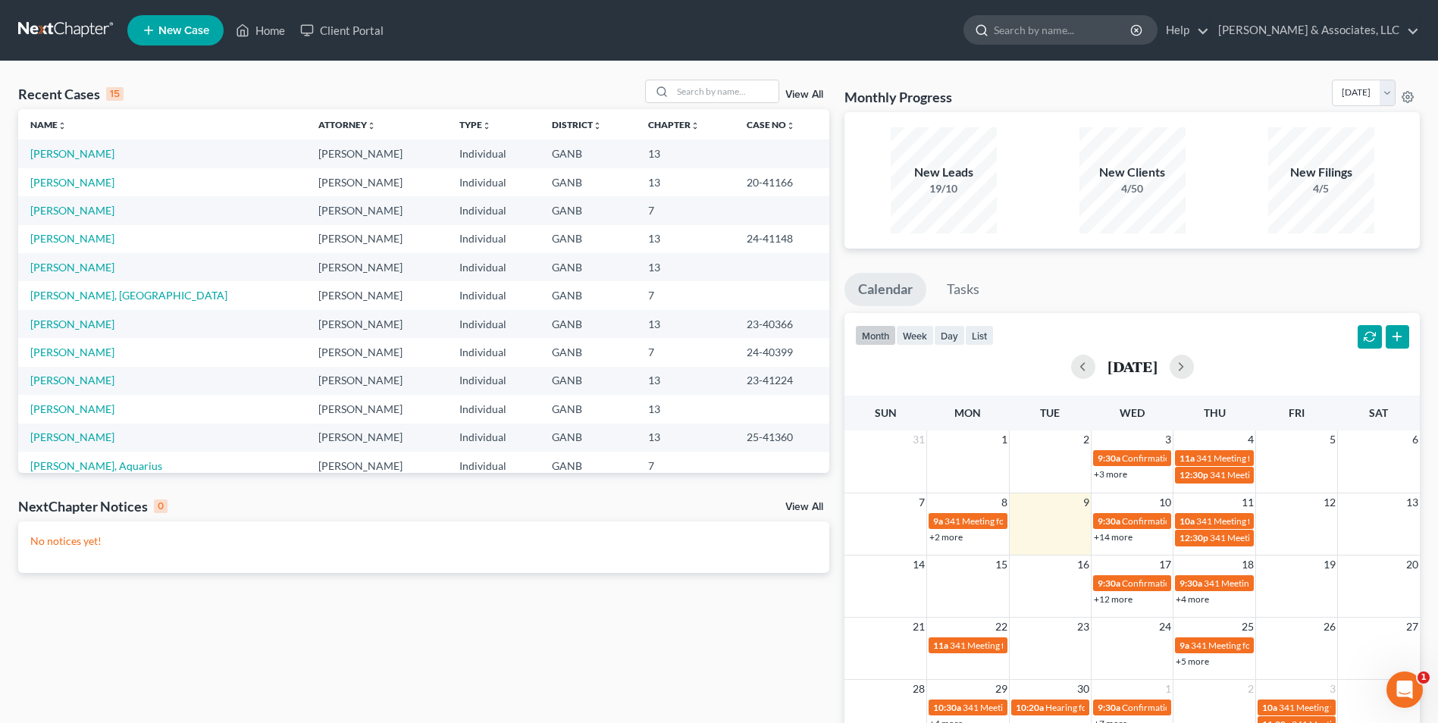
click at [1074, 35] on input "search" at bounding box center [1063, 30] width 139 height 28
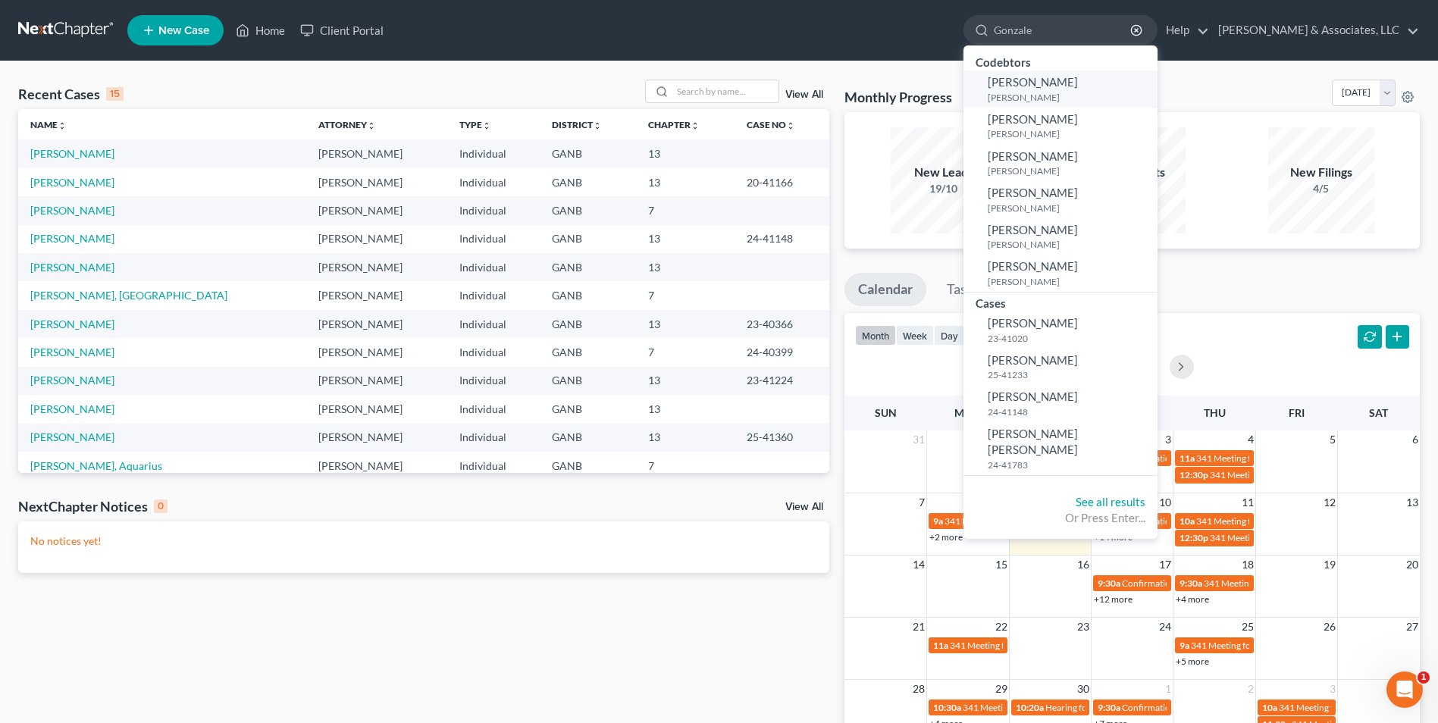
type input "[PERSON_NAME]"
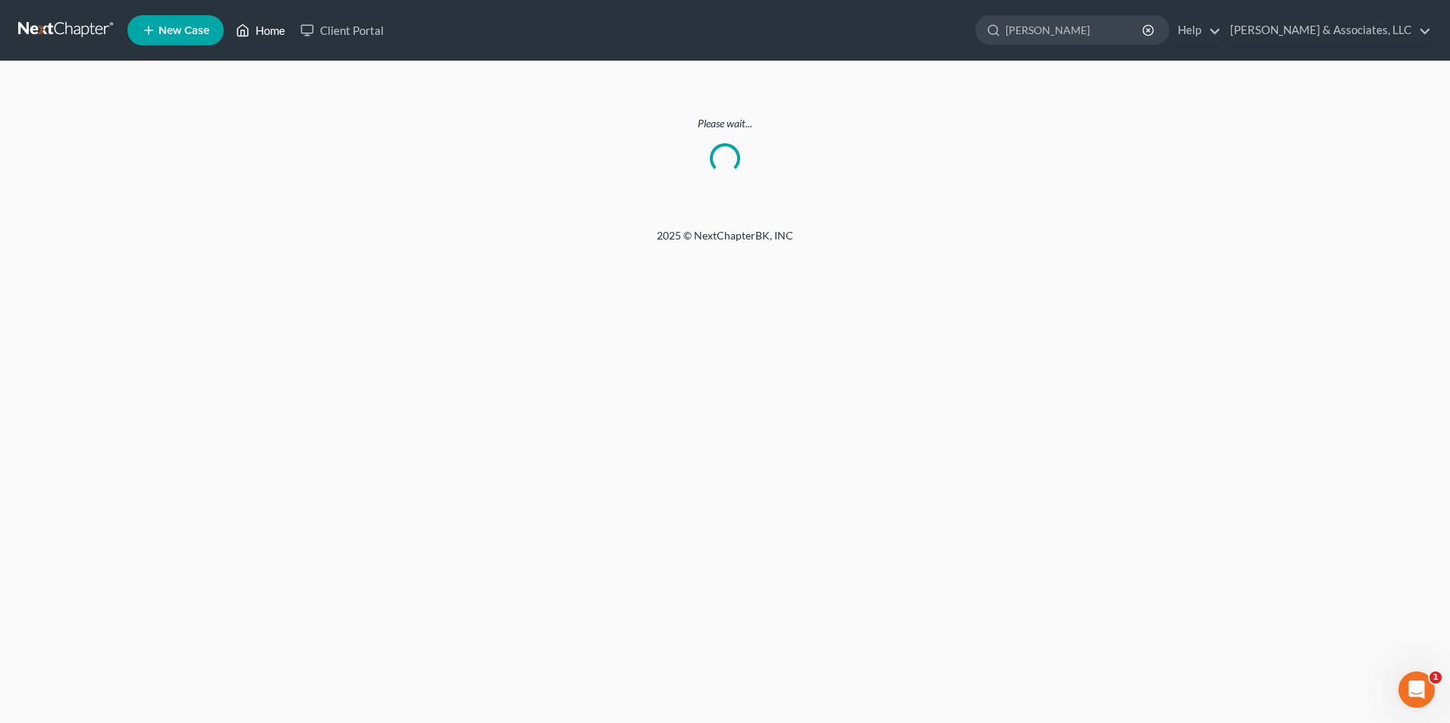
click at [278, 30] on link "Home" at bounding box center [260, 30] width 64 height 27
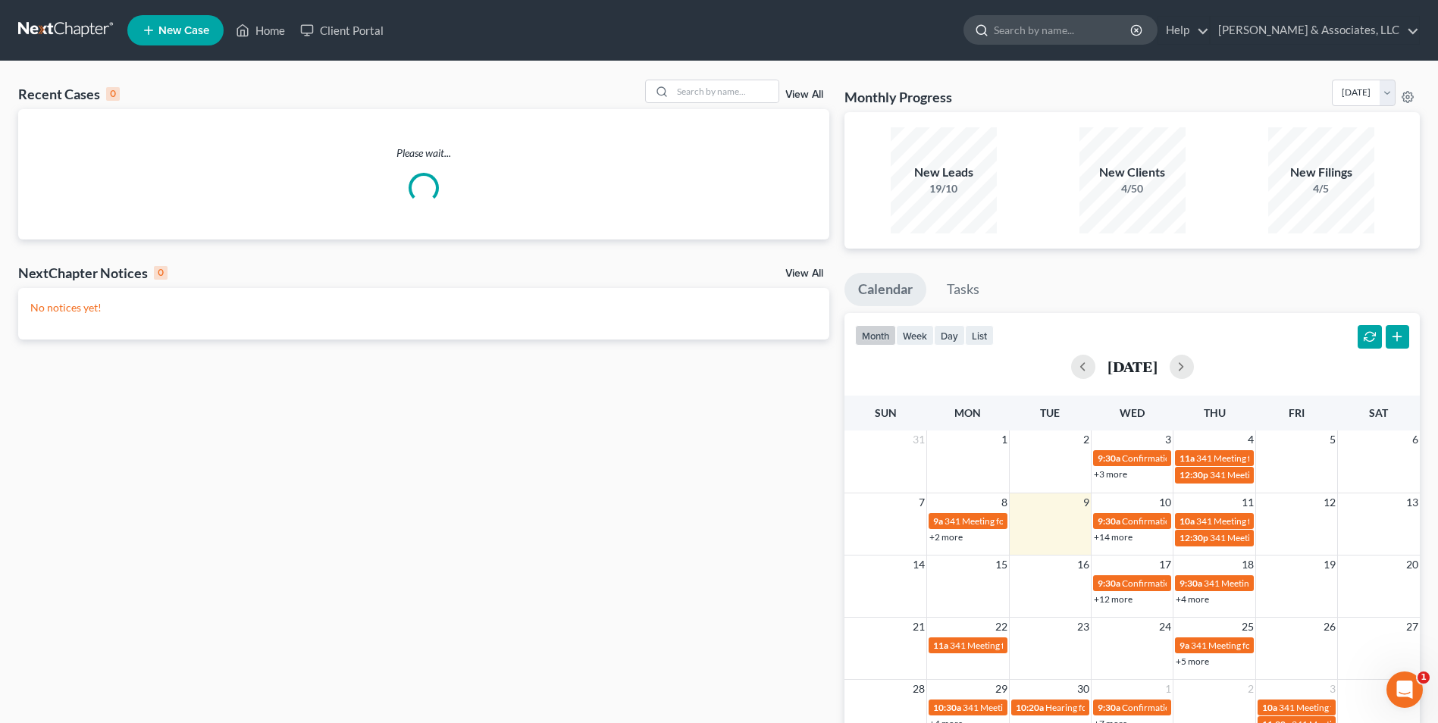
click at [1073, 31] on input "search" at bounding box center [1063, 30] width 139 height 28
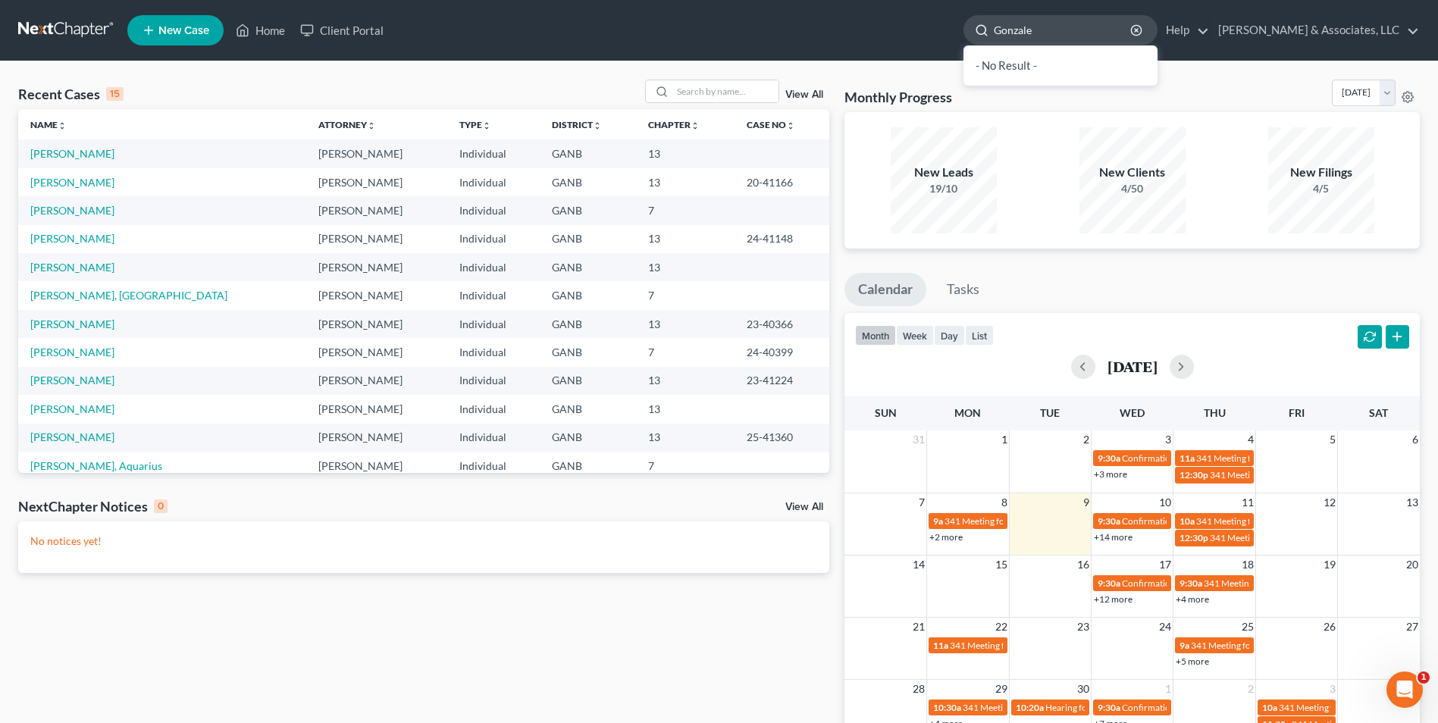
type input "[PERSON_NAME]"
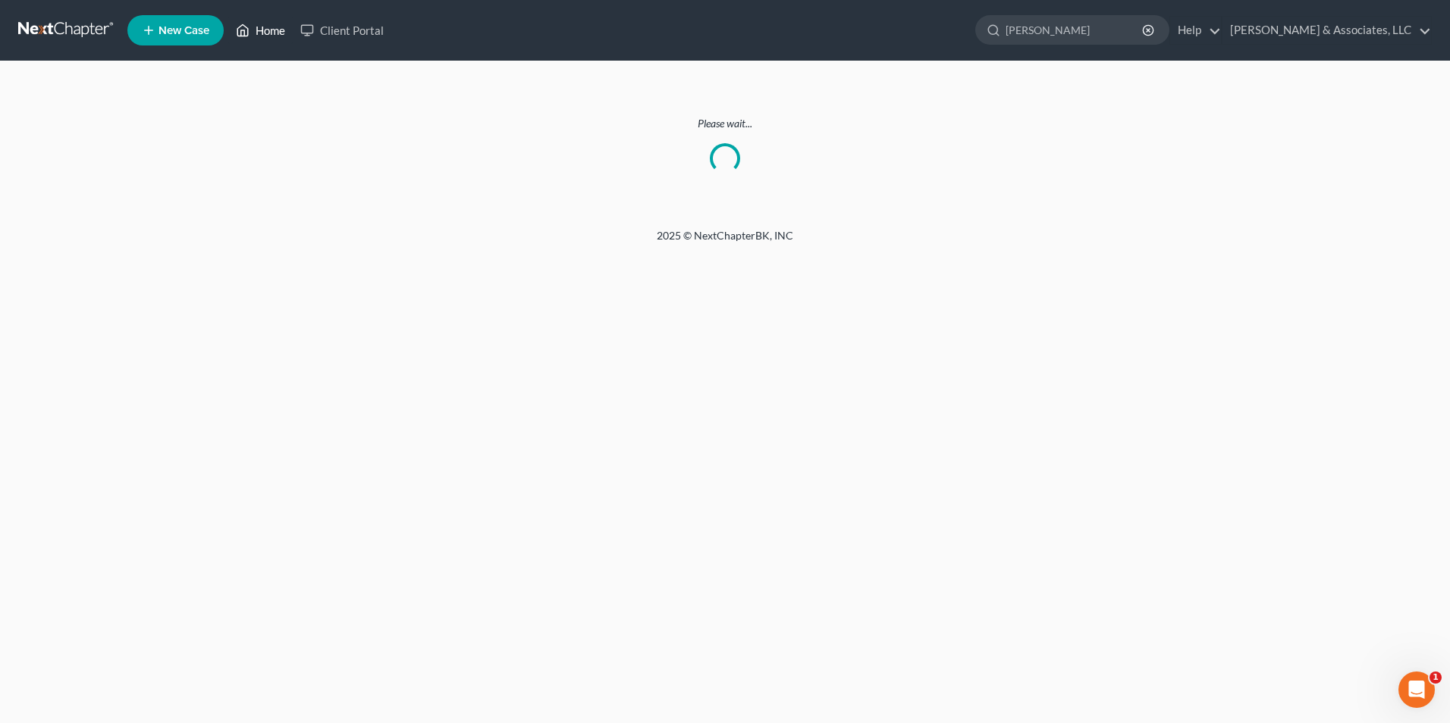
click at [251, 31] on link "Home" at bounding box center [260, 30] width 64 height 27
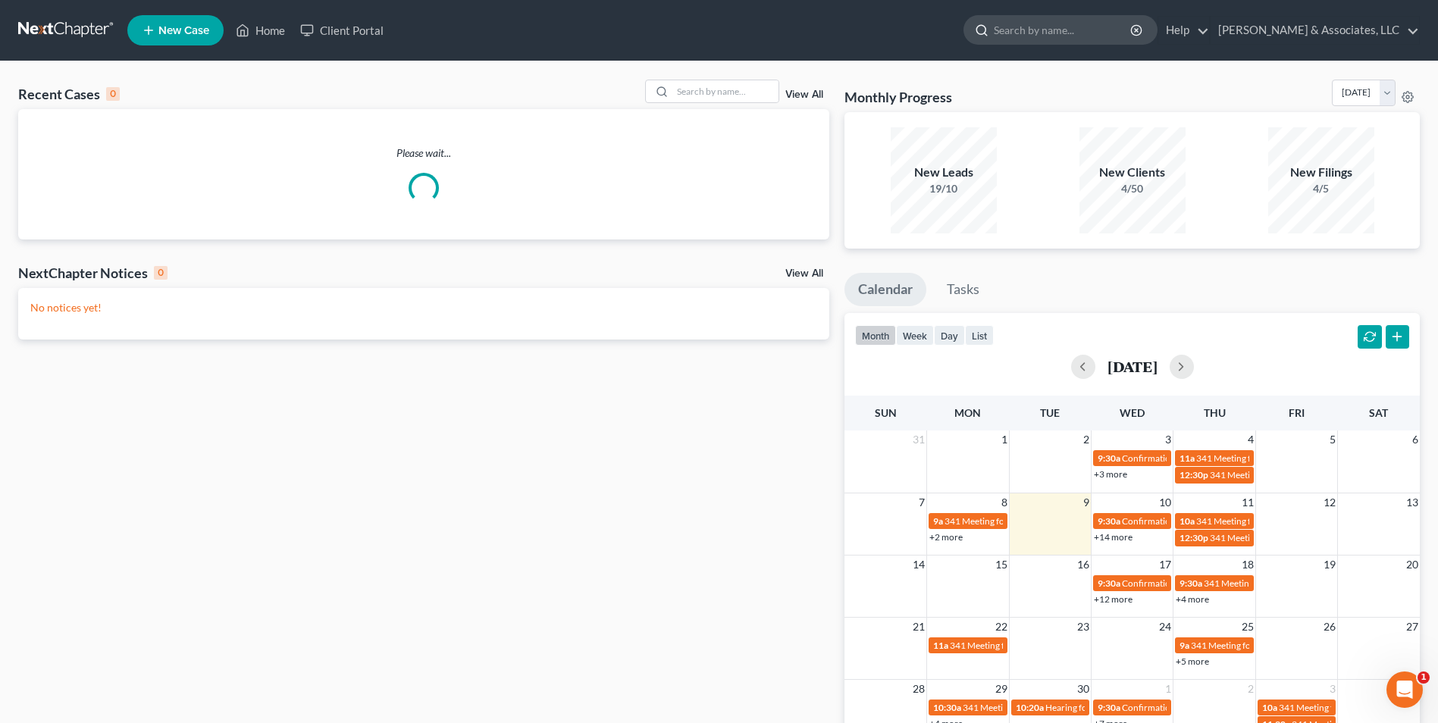
click at [1072, 34] on input "search" at bounding box center [1063, 30] width 139 height 28
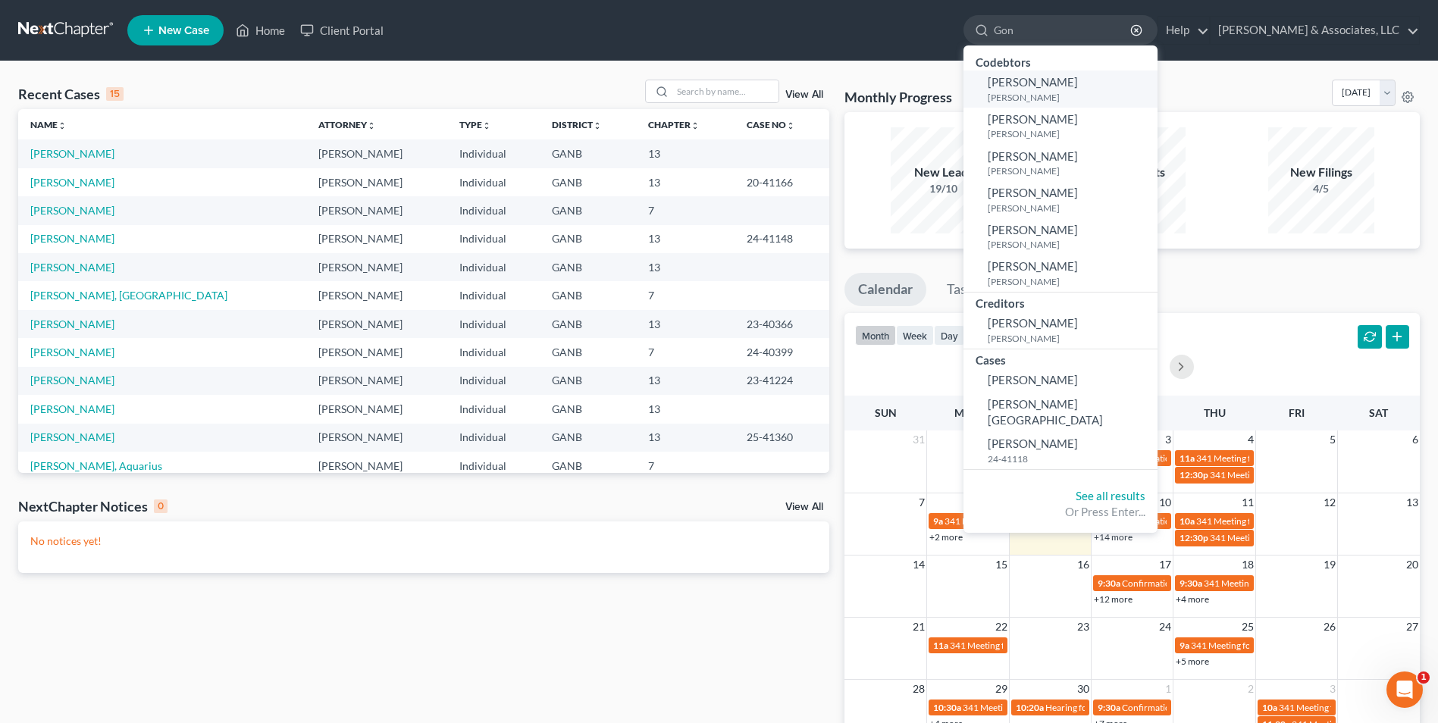
type input "Gon"
click at [1055, 84] on span "[PERSON_NAME]" at bounding box center [1033, 82] width 90 height 14
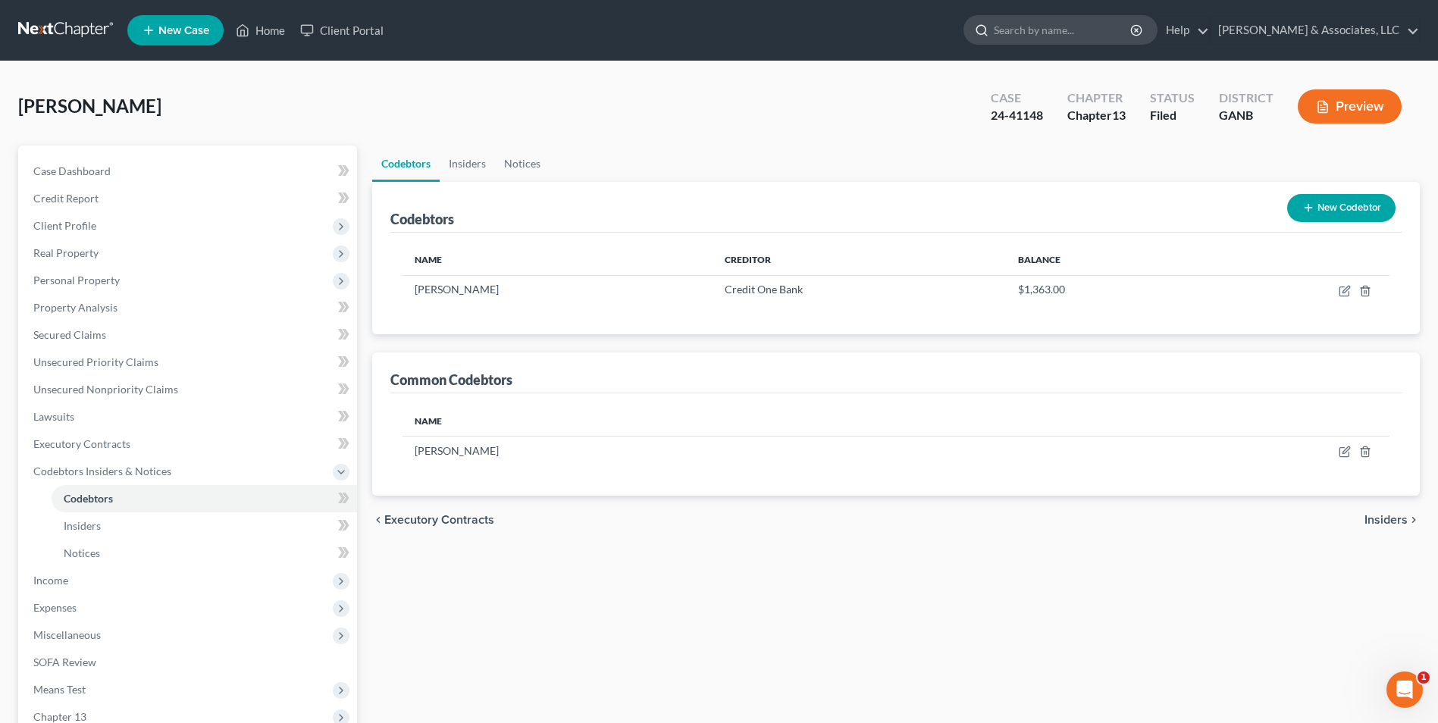
click at [1069, 30] on input "search" at bounding box center [1063, 30] width 139 height 28
click at [259, 28] on link "Home" at bounding box center [260, 30] width 64 height 27
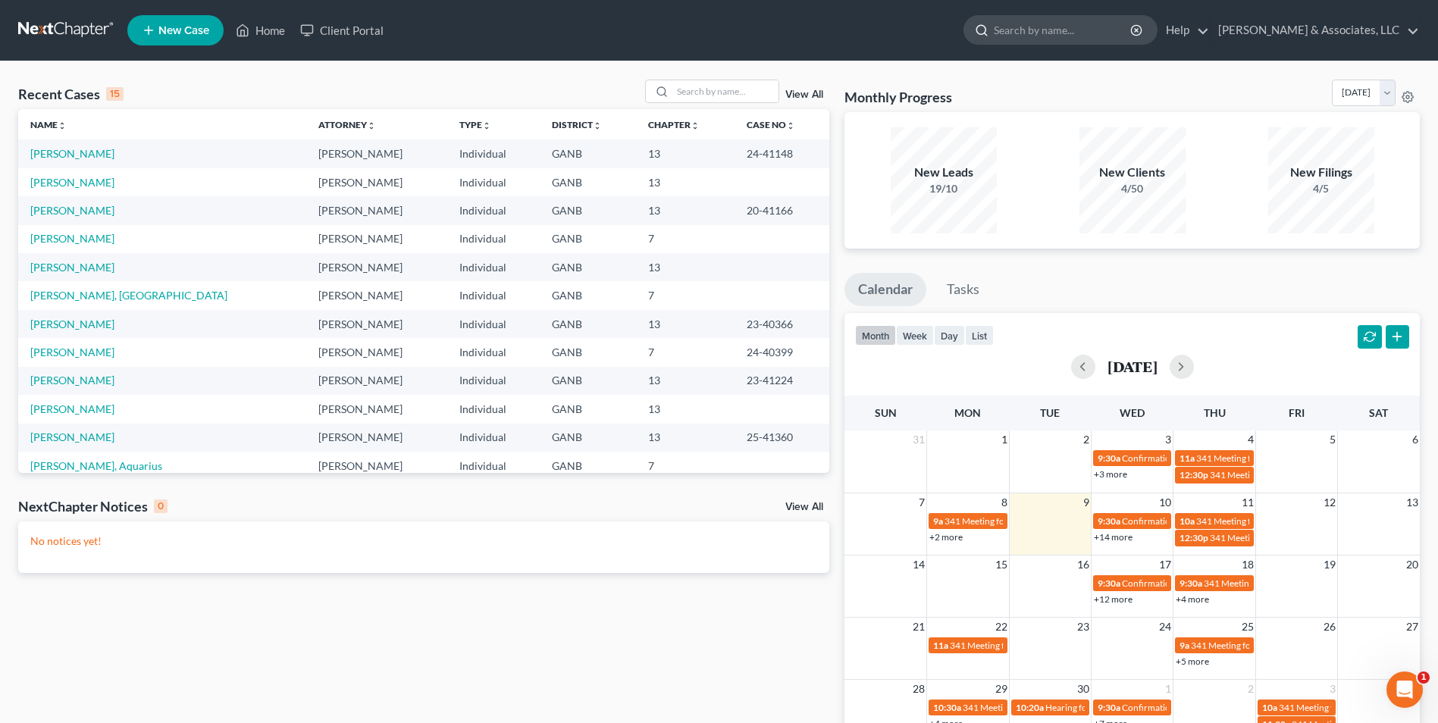
click at [1043, 35] on input "search" at bounding box center [1063, 30] width 139 height 28
click at [277, 24] on link "Home" at bounding box center [260, 30] width 64 height 27
click at [706, 90] on input "search" at bounding box center [726, 91] width 106 height 22
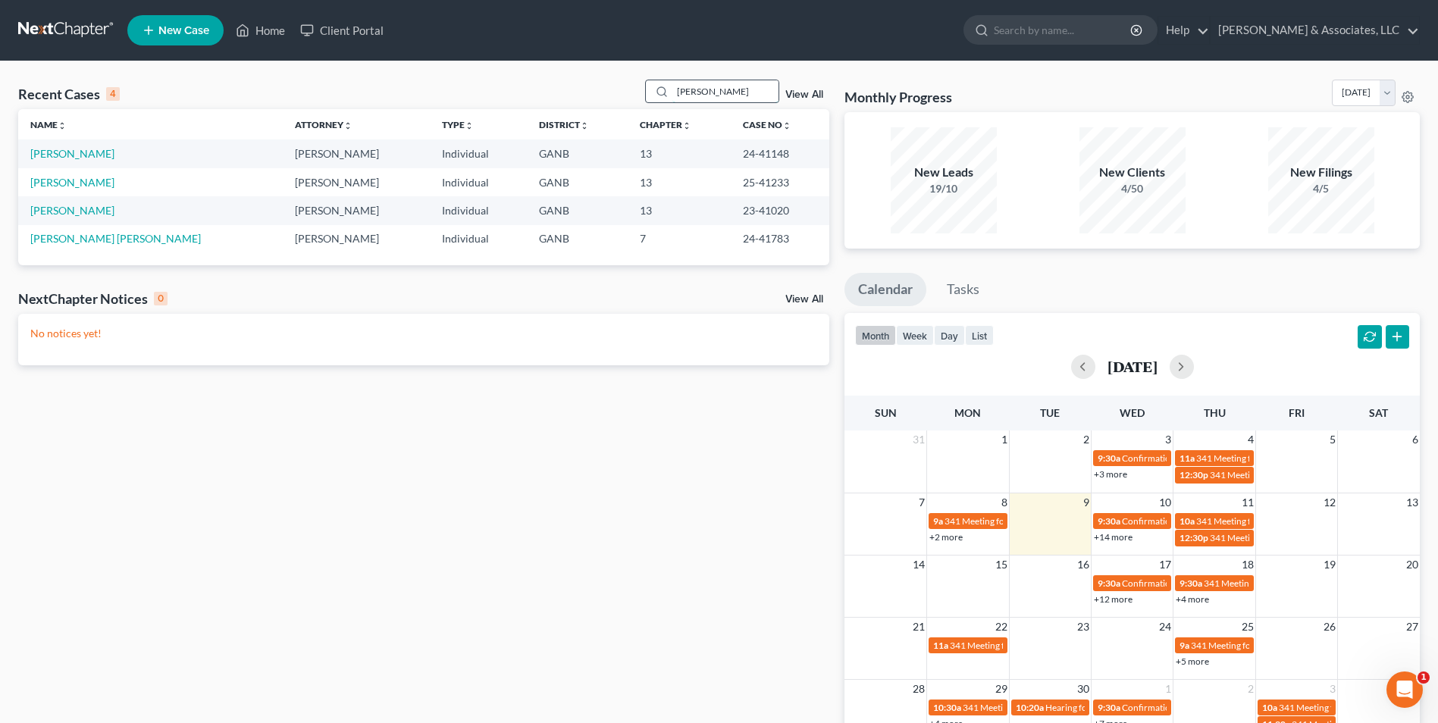
type input "[PERSON_NAME]"
click at [77, 181] on link "[PERSON_NAME]" at bounding box center [72, 182] width 84 height 13
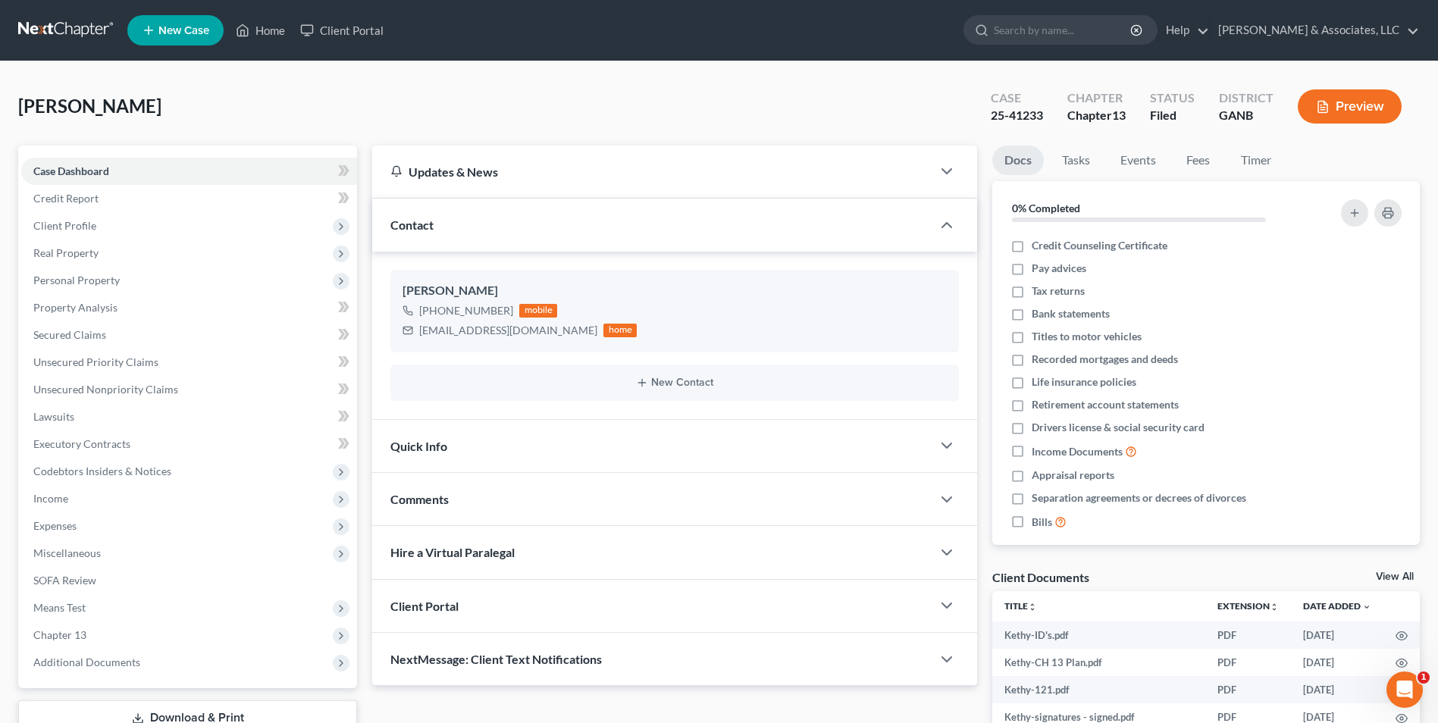
click at [1385, 573] on link "View All" at bounding box center [1395, 577] width 38 height 11
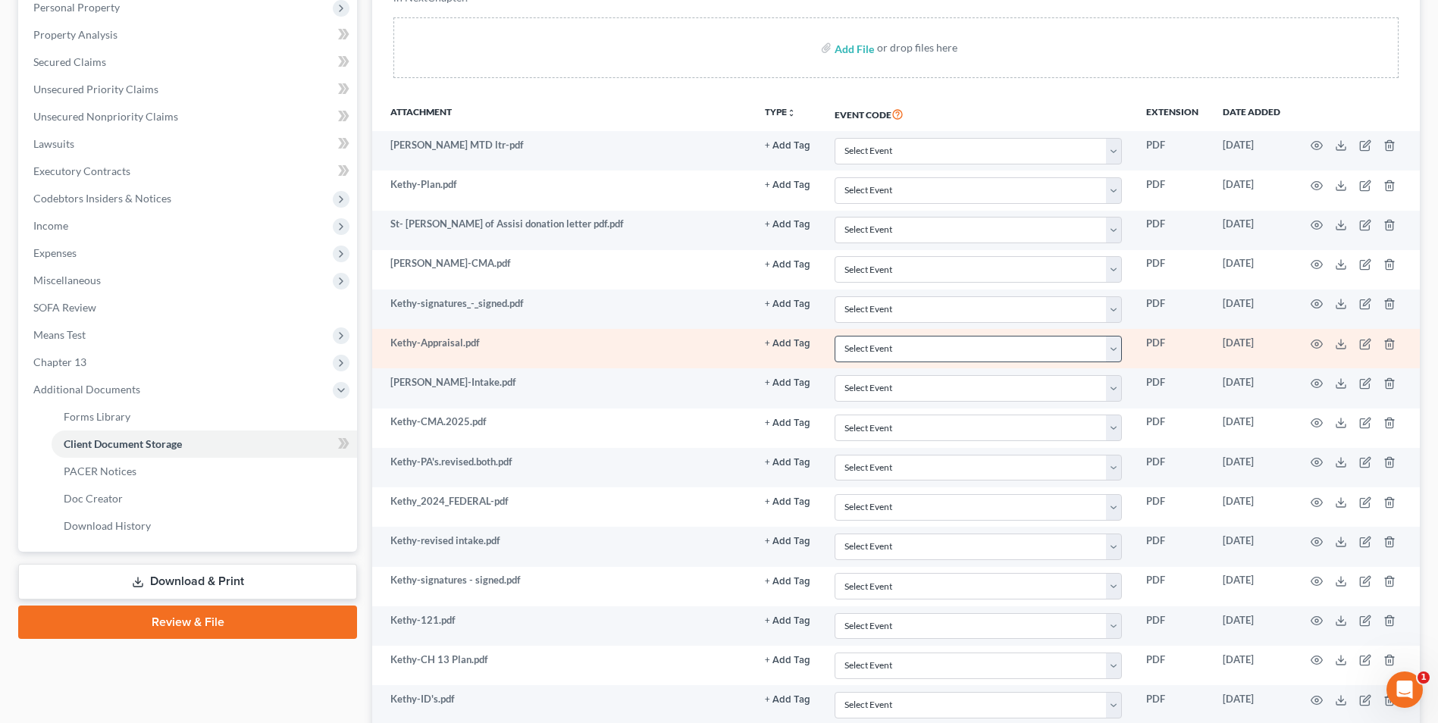
scroll to position [303, 0]
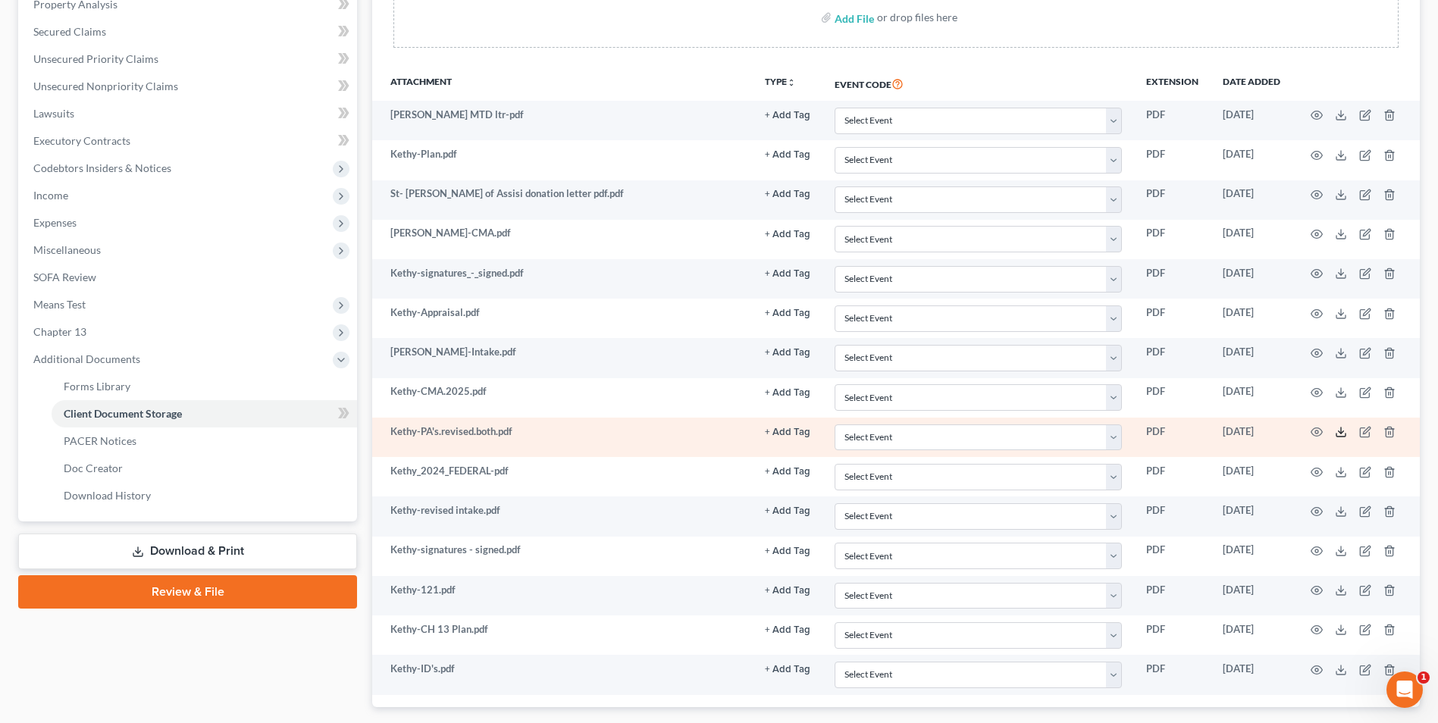
click at [1344, 435] on icon at bounding box center [1341, 432] width 12 height 12
